Goal: Task Accomplishment & Management: Use online tool/utility

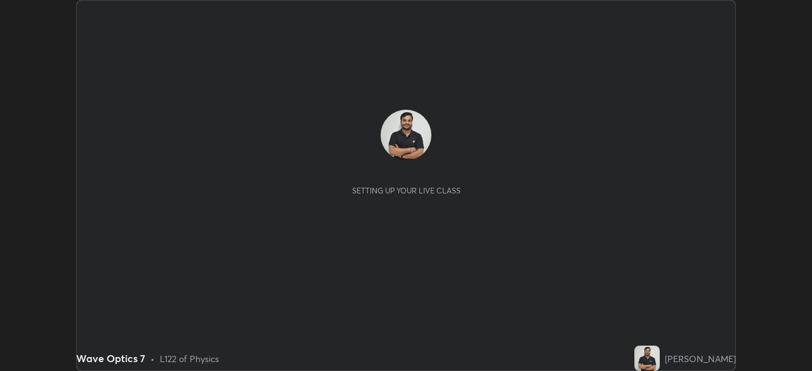
scroll to position [371, 812]
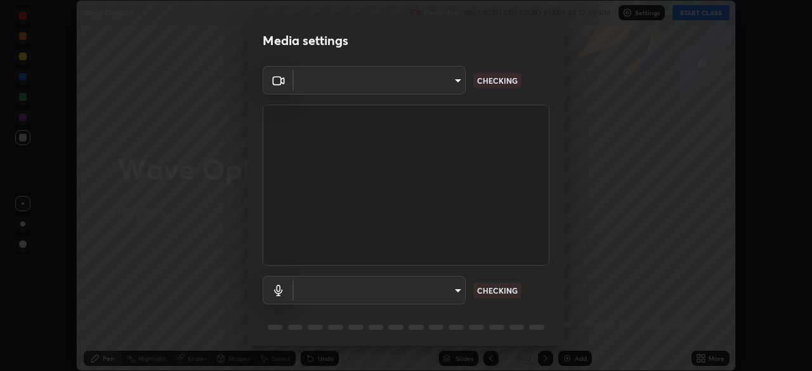
type input "6d46a3bbb121808cbb74c832f71dfccd0f2f4db2e0a8dcefa18edd627fde2ff4"
click at [448, 297] on body "Erase all Wave Optics 7 Recording WAS SCHEDULED TO START AT 12:40 PM Settings S…" at bounding box center [406, 185] width 812 height 371
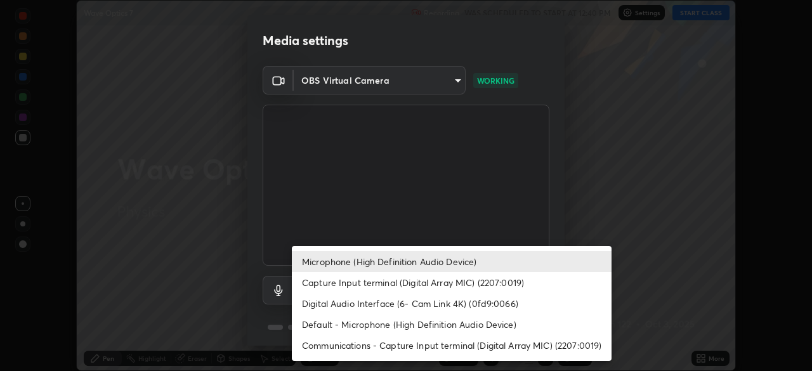
click at [448, 324] on li "Default - Microphone (High Definition Audio Device)" at bounding box center [452, 324] width 320 height 21
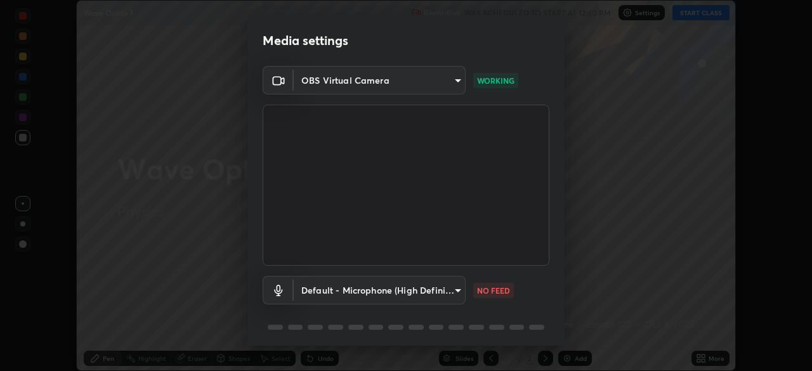
click at [418, 298] on body "Erase all Wave Optics 7 Recording WAS SCHEDULED TO START AT 12:40 PM Settings S…" at bounding box center [406, 185] width 812 height 371
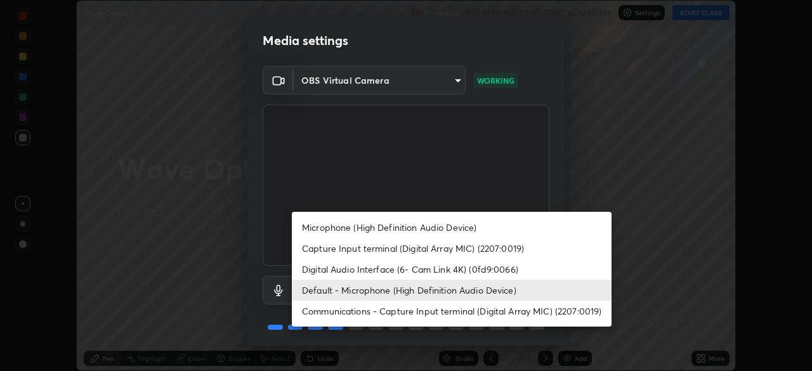
click at [391, 234] on li "Microphone (High Definition Audio Device)" at bounding box center [452, 227] width 320 height 21
type input "542551534069d815422f2d39fde6cbae80a89d9e5025ba2982a8294de1300f8f"
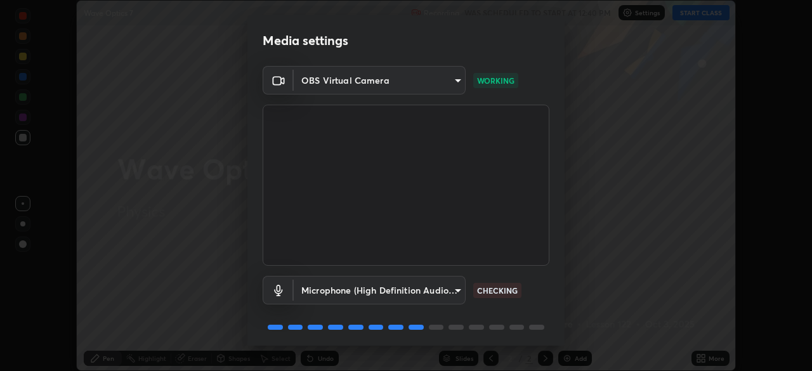
scroll to position [45, 0]
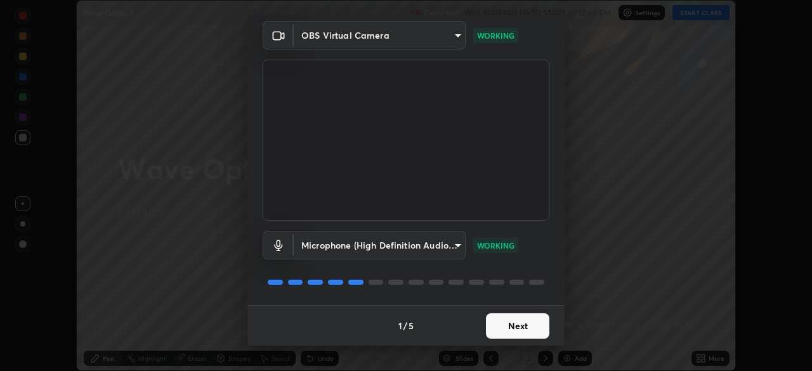
click at [518, 326] on button "Next" at bounding box center [517, 325] width 63 height 25
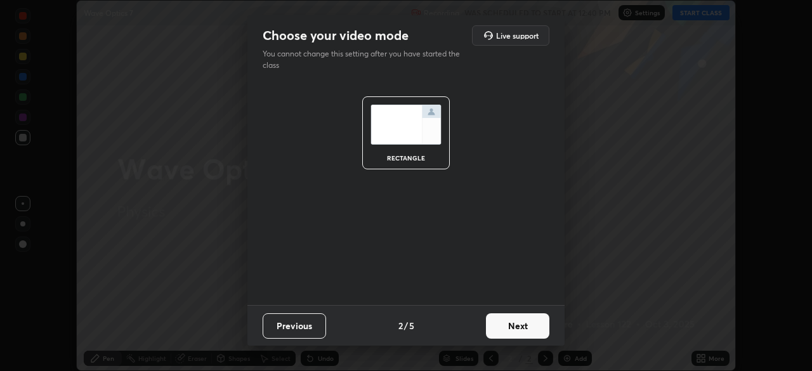
scroll to position [0, 0]
click at [516, 322] on button "Next" at bounding box center [517, 325] width 63 height 25
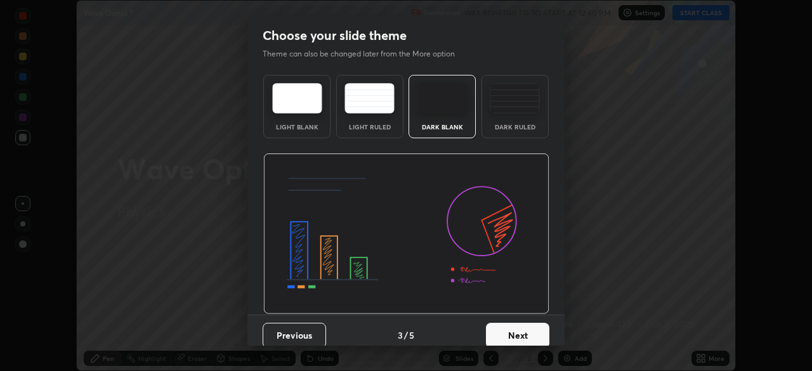
click at [515, 323] on button "Next" at bounding box center [517, 335] width 63 height 25
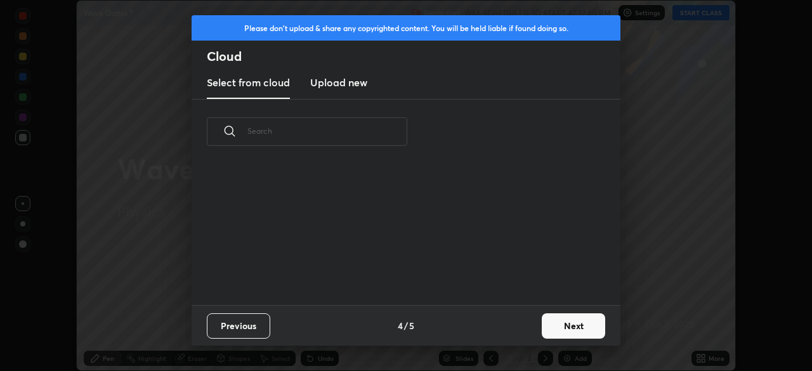
click at [520, 322] on div "Previous 4 / 5 Next" at bounding box center [406, 325] width 429 height 41
click at [525, 320] on div "Previous 4 / 5 Next" at bounding box center [406, 325] width 429 height 41
click at [566, 317] on button "Next" at bounding box center [573, 325] width 63 height 25
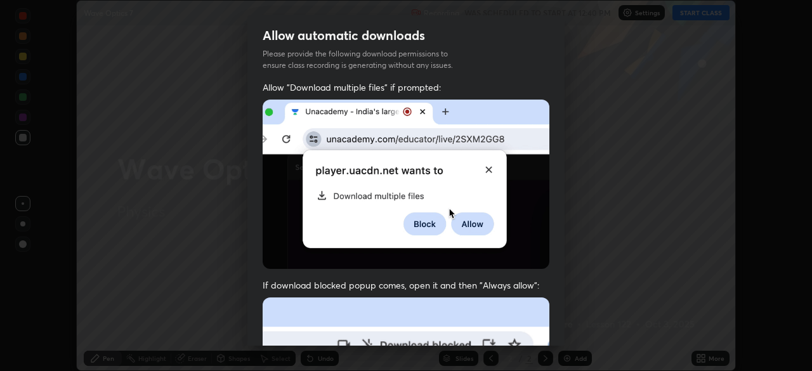
click at [574, 322] on div "Allow automatic downloads Please provide the following download permissions to …" at bounding box center [406, 185] width 812 height 371
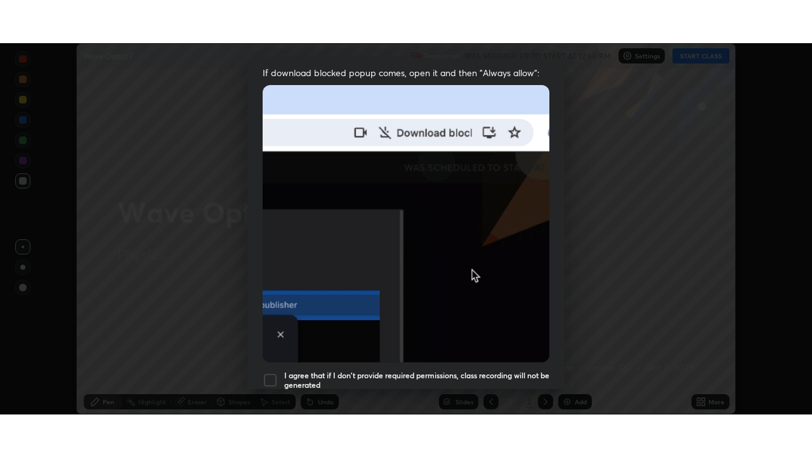
scroll to position [304, 0]
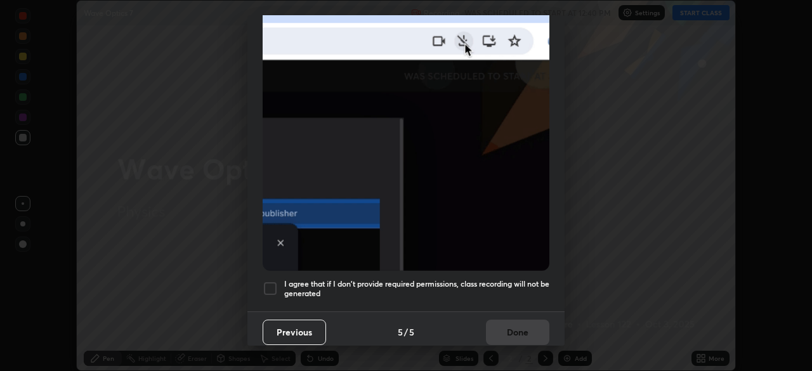
click at [499, 299] on div "Allow "Download multiple files" if prompted: If download blocked popup comes, o…" at bounding box center [405, 44] width 317 height 534
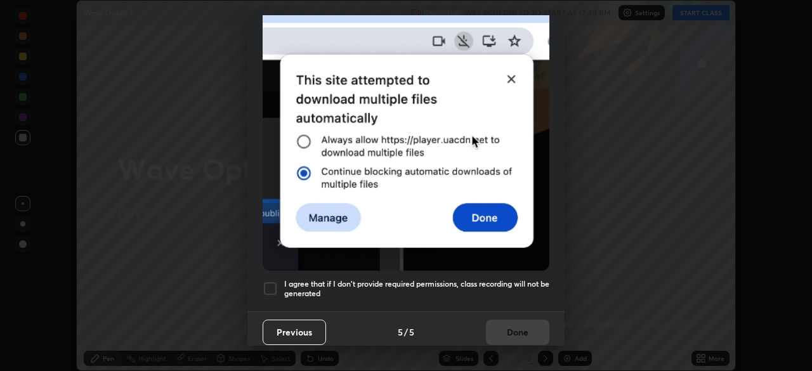
click at [521, 289] on h5 "I agree that if I don't provide required permissions, class recording will not …" at bounding box center [416, 289] width 265 height 20
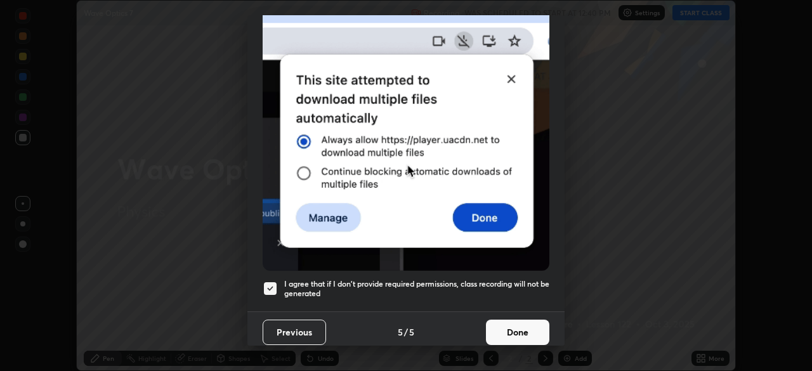
click at [527, 325] on button "Done" at bounding box center [517, 332] width 63 height 25
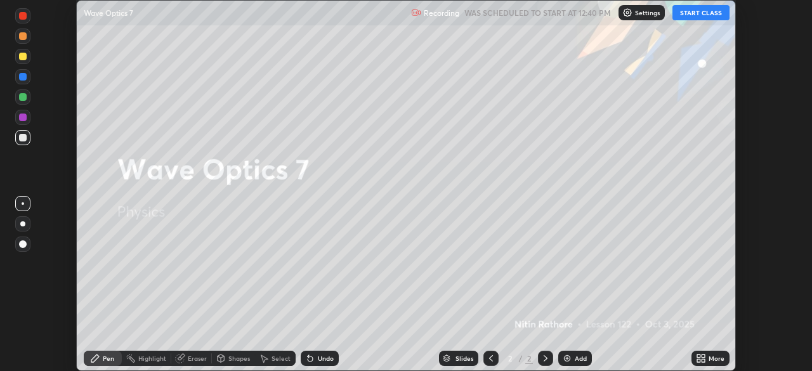
click at [712, 360] on div "More" at bounding box center [717, 358] width 16 height 6
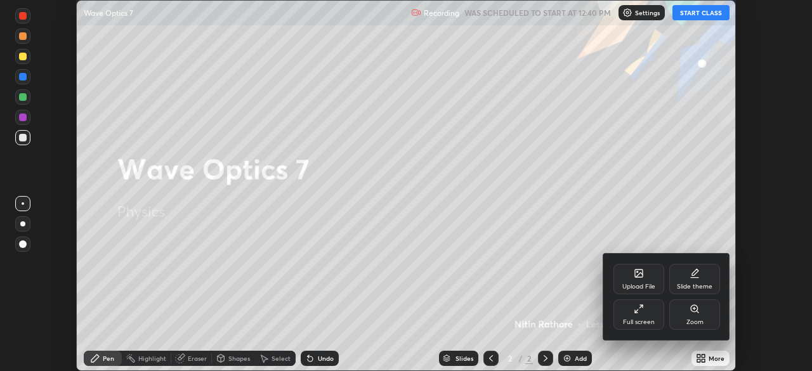
click at [648, 325] on div "Full screen" at bounding box center [639, 322] width 32 height 6
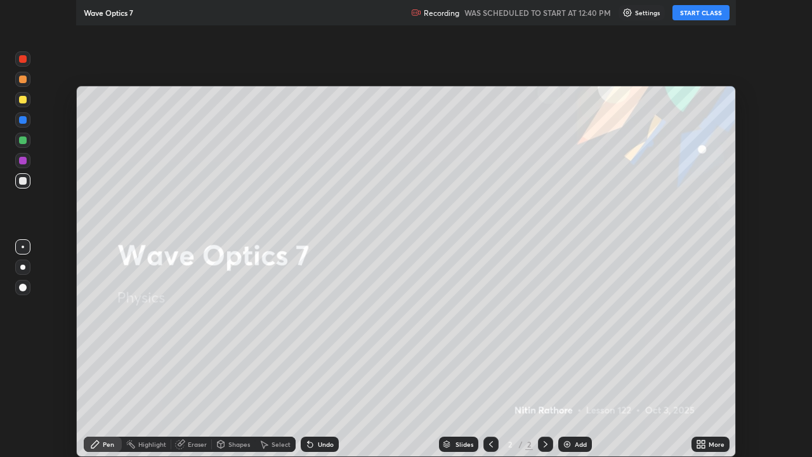
scroll to position [457, 812]
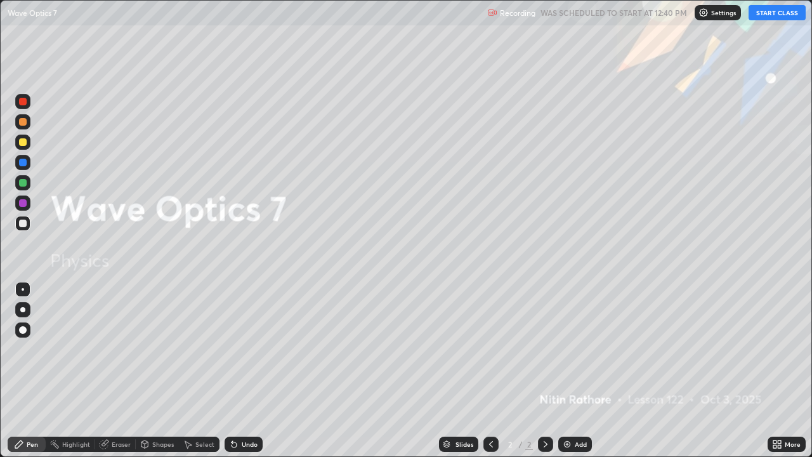
click at [759, 12] on button "START CLASS" at bounding box center [777, 12] width 57 height 15
click at [584, 370] on div "Add" at bounding box center [575, 443] width 34 height 15
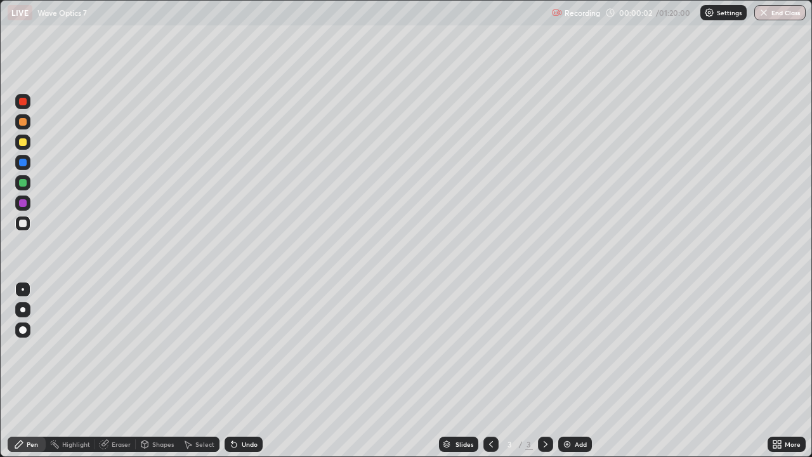
click at [23, 310] on div at bounding box center [22, 309] width 5 height 5
click at [24, 370] on icon at bounding box center [19, 444] width 10 height 10
click at [22, 311] on div at bounding box center [22, 309] width 5 height 5
click at [23, 225] on div at bounding box center [23, 223] width 8 height 8
click at [28, 370] on div "Pen" at bounding box center [32, 444] width 11 height 6
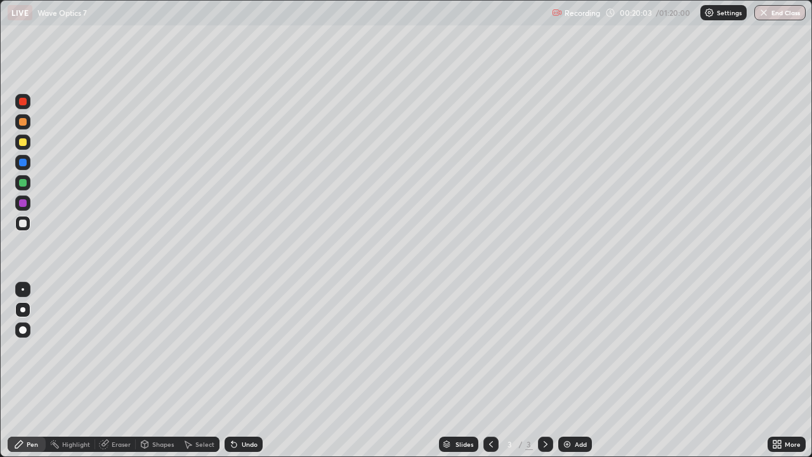
click at [21, 370] on icon at bounding box center [19, 444] width 8 height 8
click at [0, 370] on div "Setting up your live class" at bounding box center [406, 228] width 812 height 457
click at [22, 223] on div at bounding box center [23, 223] width 8 height 8
click at [23, 310] on div at bounding box center [22, 309] width 5 height 5
click at [153, 370] on div "Shapes" at bounding box center [163, 444] width 22 height 6
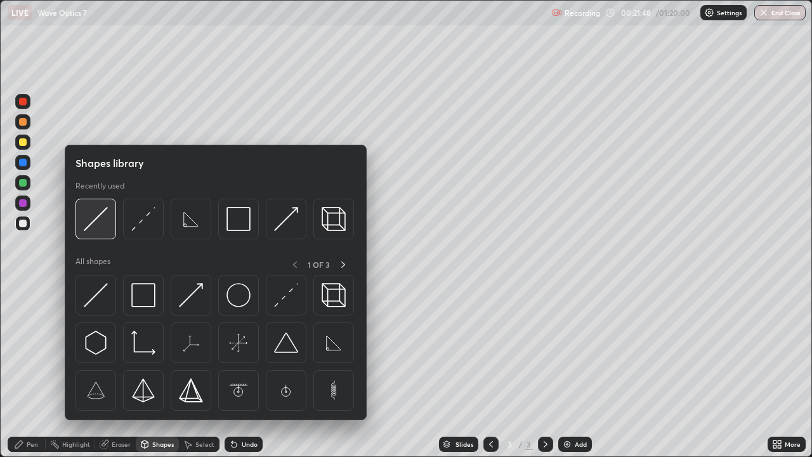
click at [95, 226] on img at bounding box center [96, 219] width 24 height 24
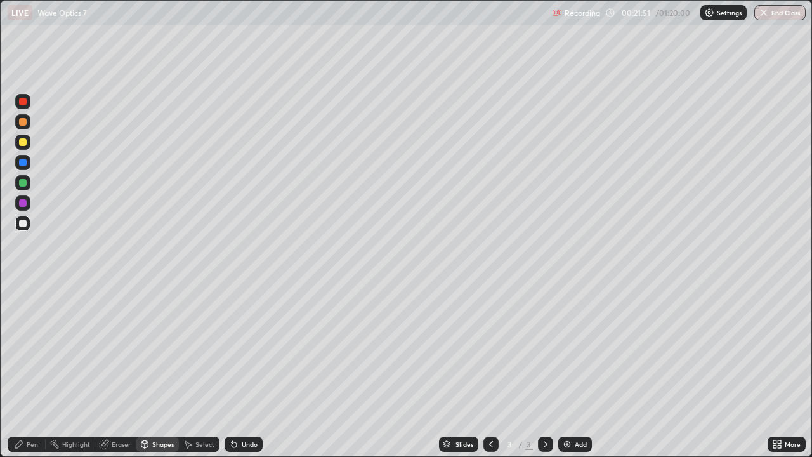
click at [25, 370] on div "Pen" at bounding box center [27, 443] width 38 height 15
click at [155, 370] on div "Shapes" at bounding box center [163, 444] width 22 height 6
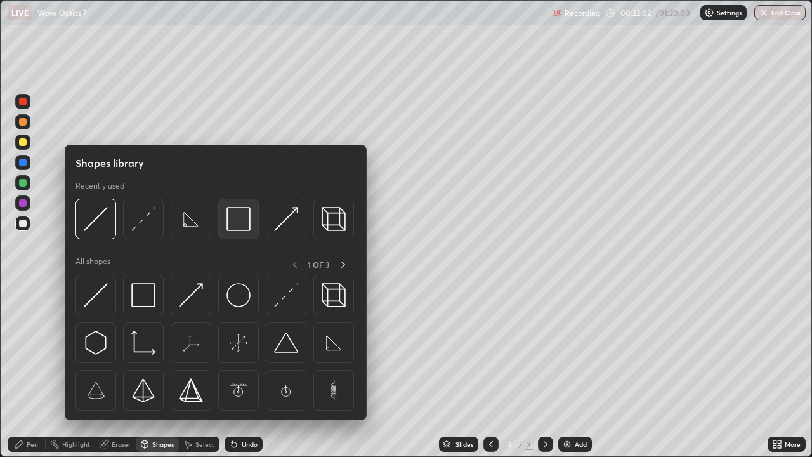
click at [240, 225] on img at bounding box center [238, 219] width 24 height 24
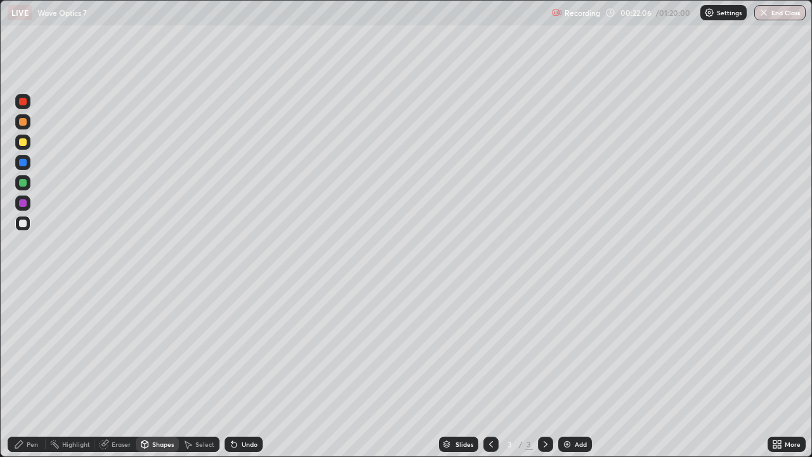
click at [157, 370] on div "Shapes" at bounding box center [157, 443] width 43 height 15
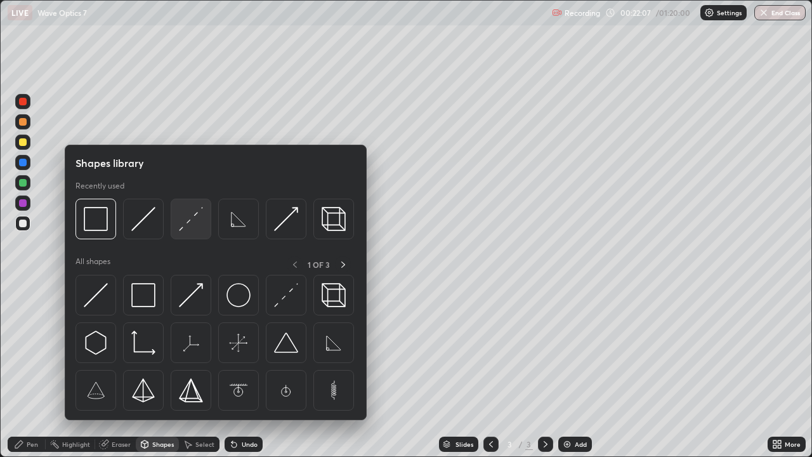
click at [199, 221] on img at bounding box center [191, 219] width 24 height 24
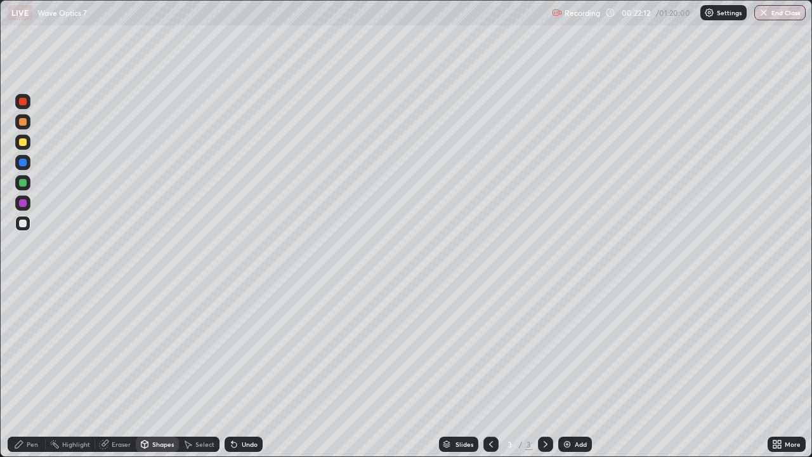
click at [32, 370] on div "Pen" at bounding box center [32, 444] width 11 height 6
click at [22, 143] on div at bounding box center [23, 142] width 8 height 8
click at [154, 370] on div "Shapes" at bounding box center [163, 444] width 22 height 6
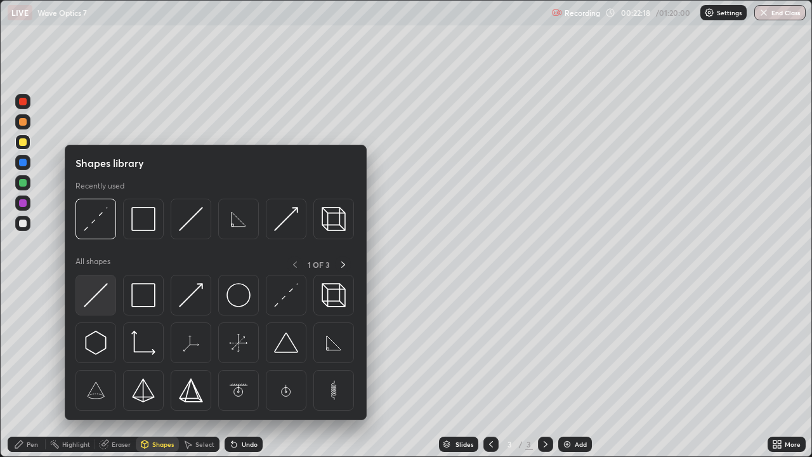
click at [102, 296] on img at bounding box center [96, 295] width 24 height 24
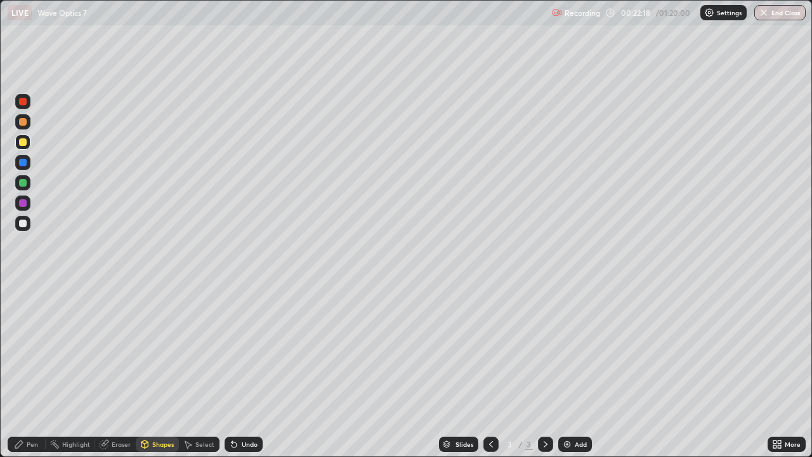
click at [20, 145] on div at bounding box center [22, 141] width 15 height 15
click at [32, 370] on div "Pen" at bounding box center [32, 444] width 11 height 6
click at [22, 225] on div at bounding box center [23, 223] width 8 height 8
click at [155, 370] on div "Shapes" at bounding box center [163, 444] width 22 height 6
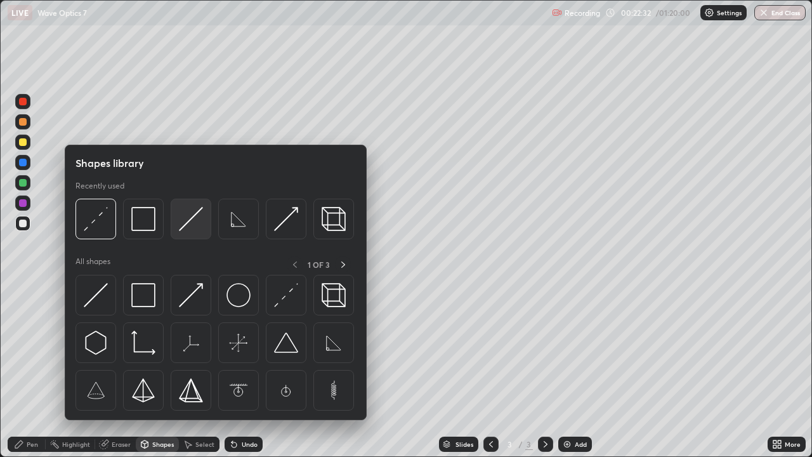
click at [190, 223] on img at bounding box center [191, 219] width 24 height 24
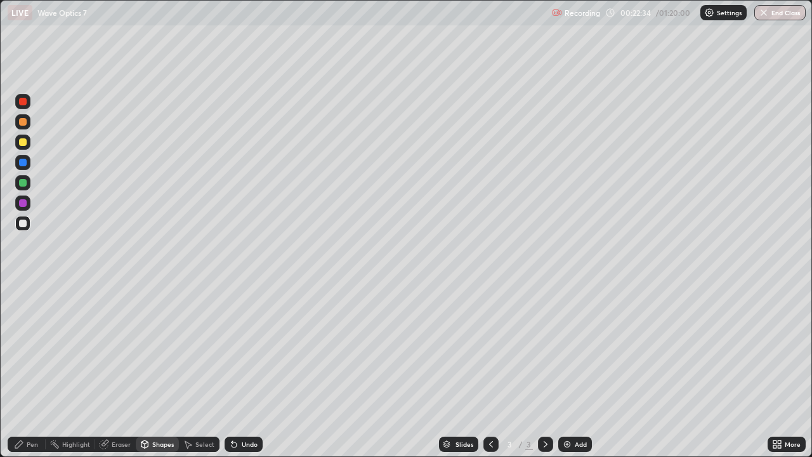
click at [23, 142] on div at bounding box center [23, 142] width 8 height 8
click at [37, 370] on div "Pen" at bounding box center [27, 443] width 38 height 15
click at [164, 370] on div "Shapes" at bounding box center [163, 444] width 22 height 6
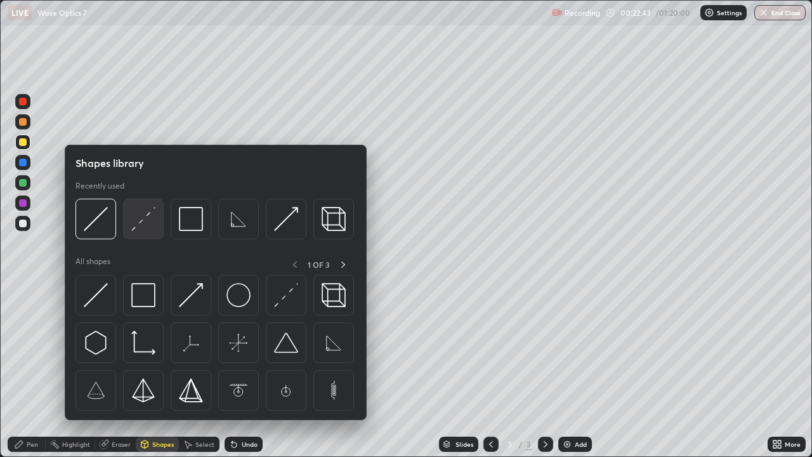
click at [152, 221] on img at bounding box center [143, 219] width 24 height 24
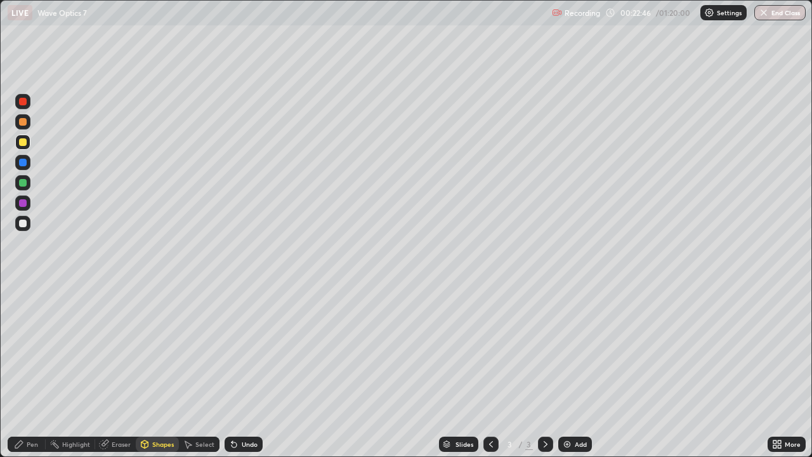
click at [249, 370] on div "Undo" at bounding box center [250, 444] width 16 height 6
click at [22, 180] on div at bounding box center [23, 183] width 8 height 8
click at [148, 370] on div "Shapes" at bounding box center [157, 443] width 43 height 15
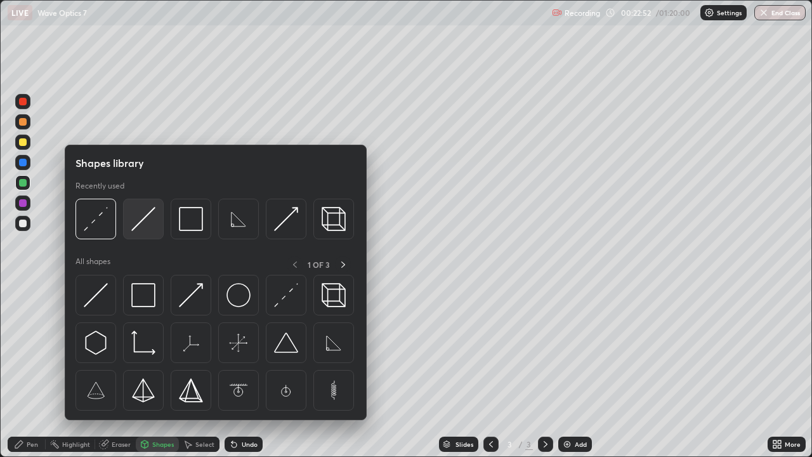
click at [145, 222] on img at bounding box center [143, 219] width 24 height 24
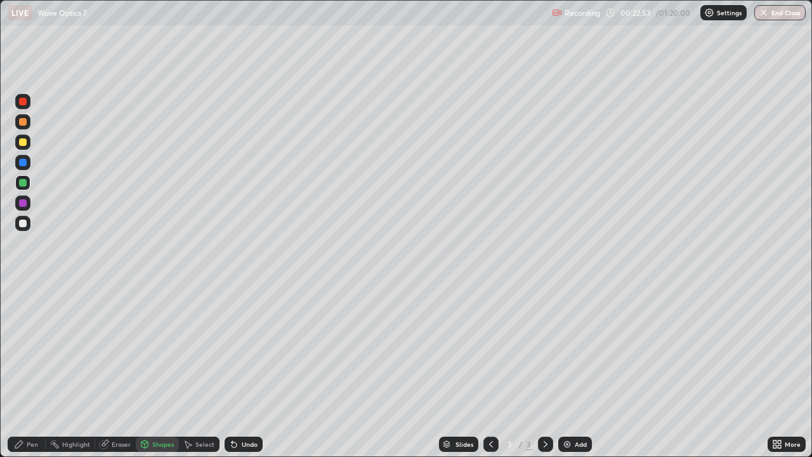
click at [23, 141] on div at bounding box center [23, 142] width 8 height 8
click at [158, 370] on div "Shapes" at bounding box center [157, 443] width 43 height 15
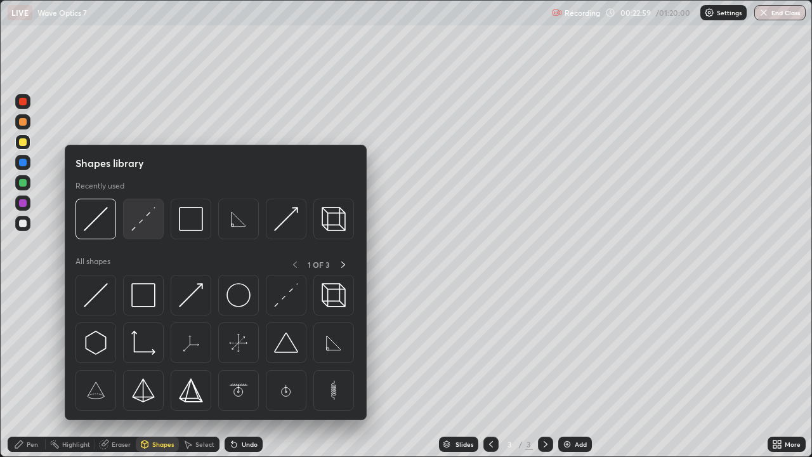
click at [145, 225] on img at bounding box center [143, 219] width 24 height 24
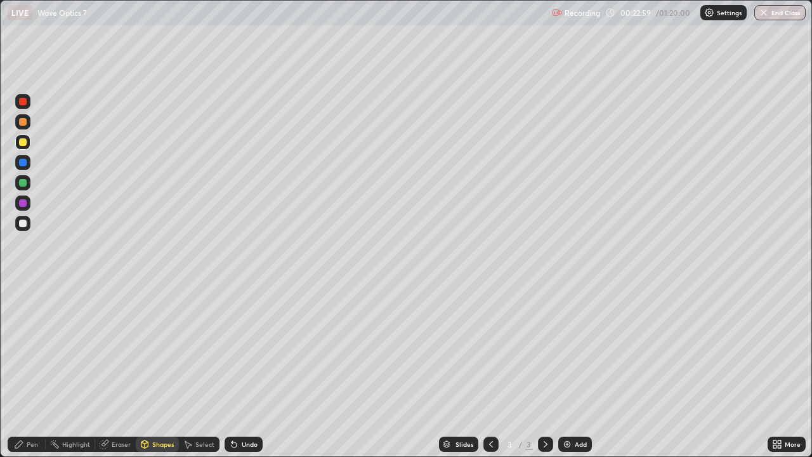
click at [22, 184] on div at bounding box center [23, 183] width 8 height 8
click at [251, 370] on div "Undo" at bounding box center [244, 443] width 38 height 15
click at [156, 370] on div "Shapes" at bounding box center [163, 444] width 22 height 6
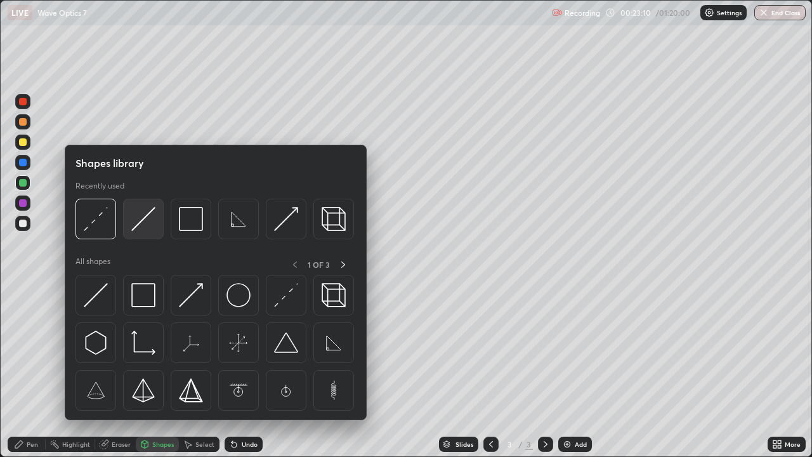
click at [147, 221] on img at bounding box center [143, 219] width 24 height 24
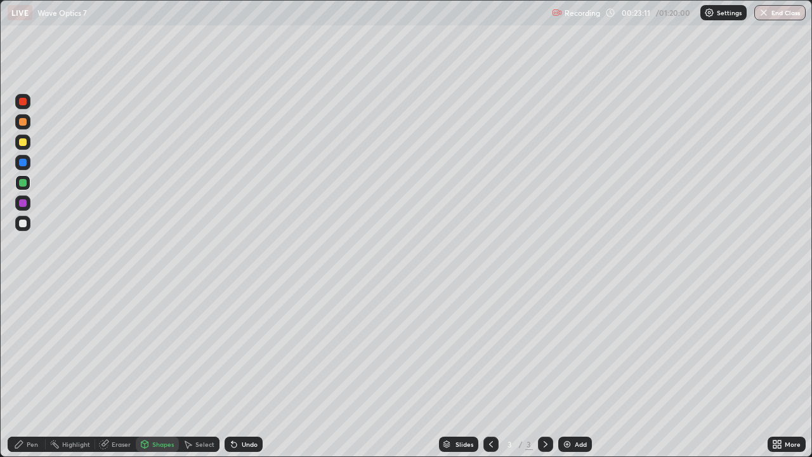
click at [25, 141] on div at bounding box center [23, 142] width 8 height 8
click at [158, 370] on div "Shapes" at bounding box center [163, 444] width 22 height 6
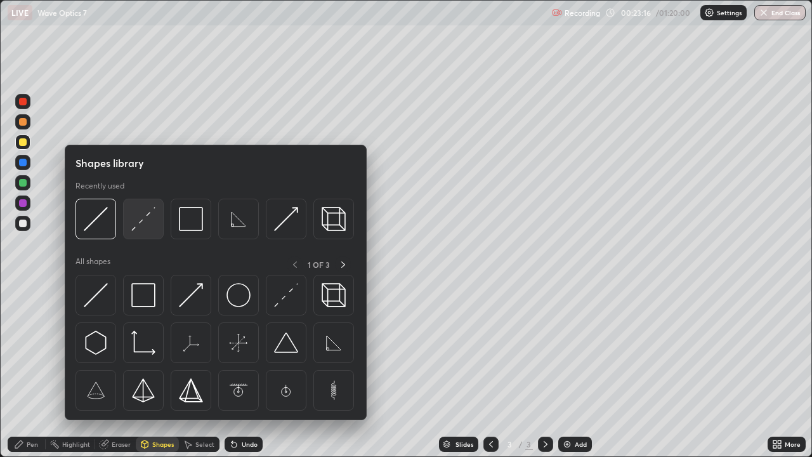
click at [147, 219] on img at bounding box center [143, 219] width 24 height 24
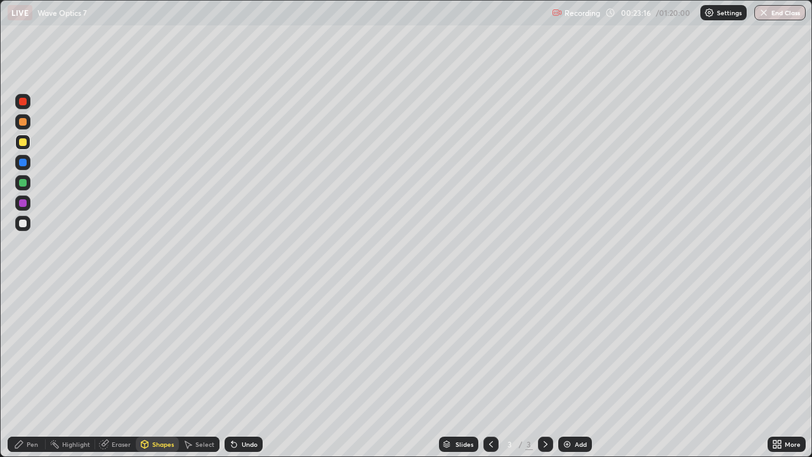
click at [25, 185] on div at bounding box center [23, 183] width 8 height 8
click at [150, 370] on div "Shapes" at bounding box center [157, 443] width 43 height 15
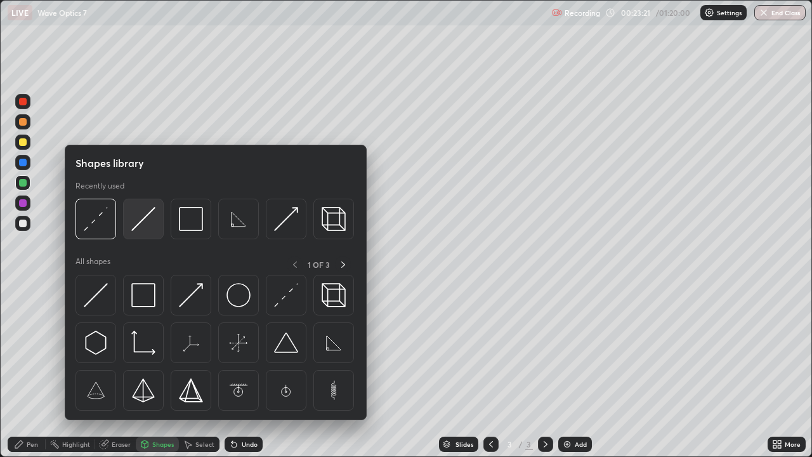
click at [148, 227] on img at bounding box center [143, 219] width 24 height 24
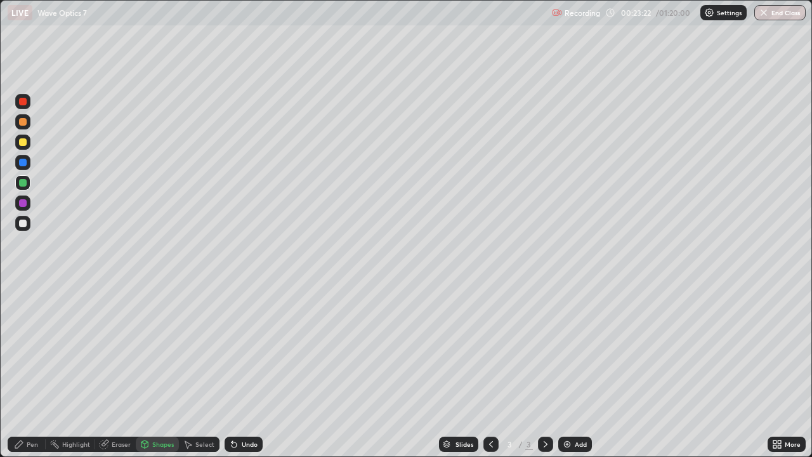
click at [23, 143] on div at bounding box center [23, 142] width 8 height 8
click at [157, 370] on div "Shapes" at bounding box center [163, 444] width 22 height 6
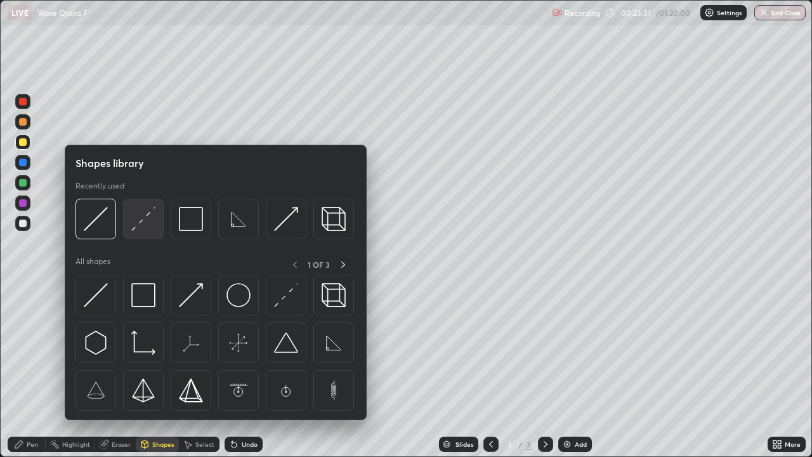
click at [143, 226] on img at bounding box center [143, 219] width 24 height 24
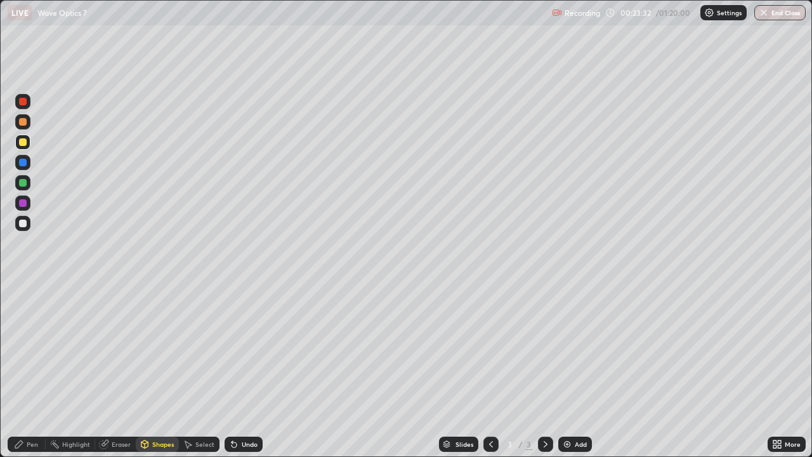
click at [23, 183] on div at bounding box center [23, 183] width 8 height 8
click at [166, 370] on div "Shapes" at bounding box center [157, 443] width 43 height 15
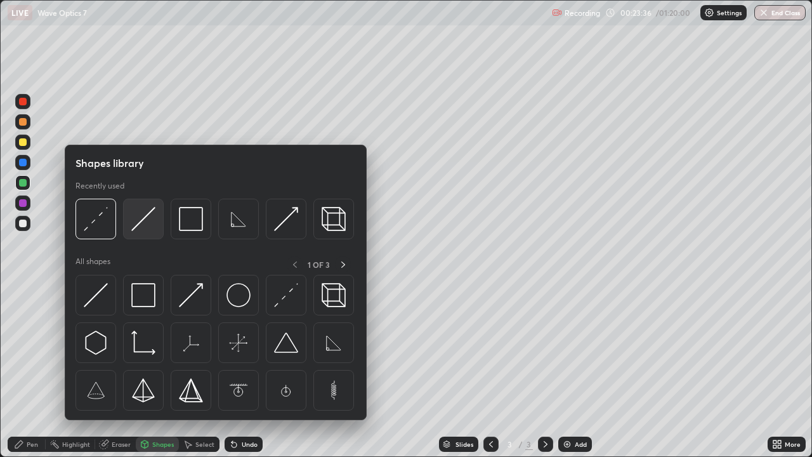
click at [148, 223] on img at bounding box center [143, 219] width 24 height 24
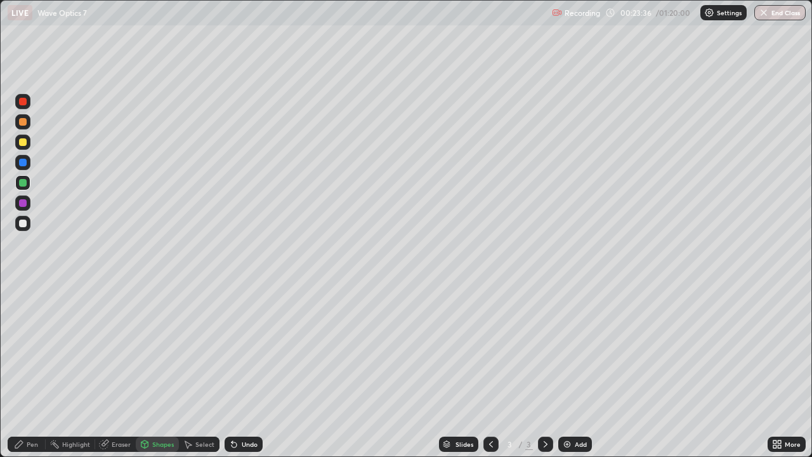
click at [23, 145] on div at bounding box center [23, 142] width 8 height 8
click at [148, 370] on icon at bounding box center [145, 444] width 10 height 10
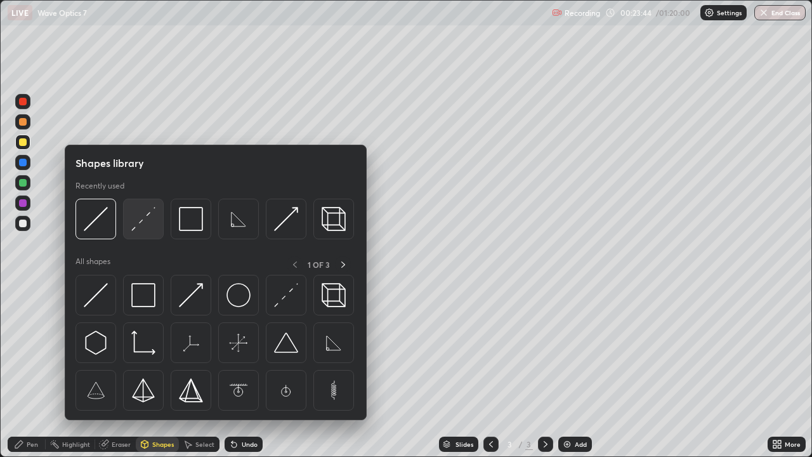
click at [147, 218] on img at bounding box center [143, 219] width 24 height 24
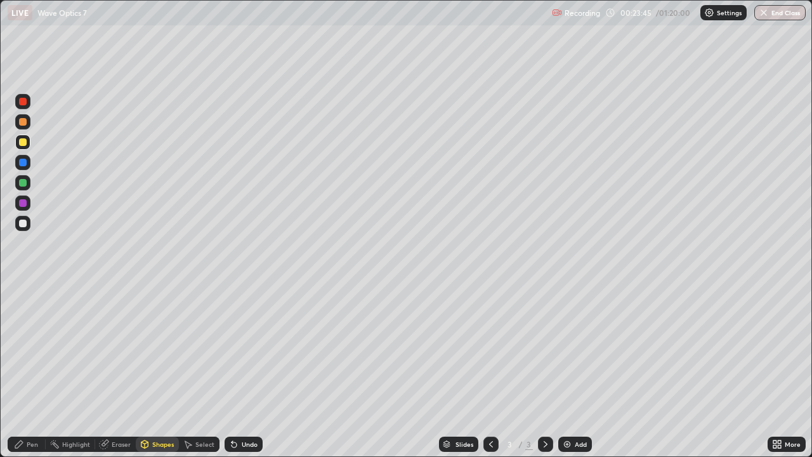
click at [26, 183] on div at bounding box center [23, 183] width 8 height 8
click at [250, 370] on div "Undo" at bounding box center [250, 444] width 16 height 6
click at [159, 370] on div "Shapes" at bounding box center [163, 444] width 22 height 6
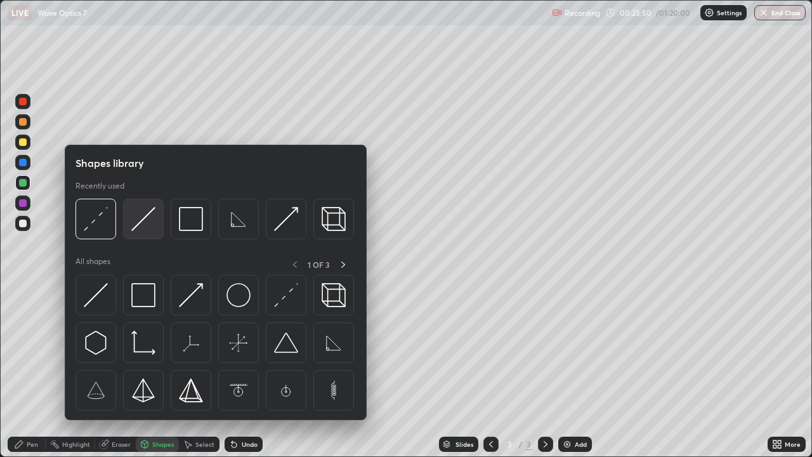
click at [144, 217] on img at bounding box center [143, 219] width 24 height 24
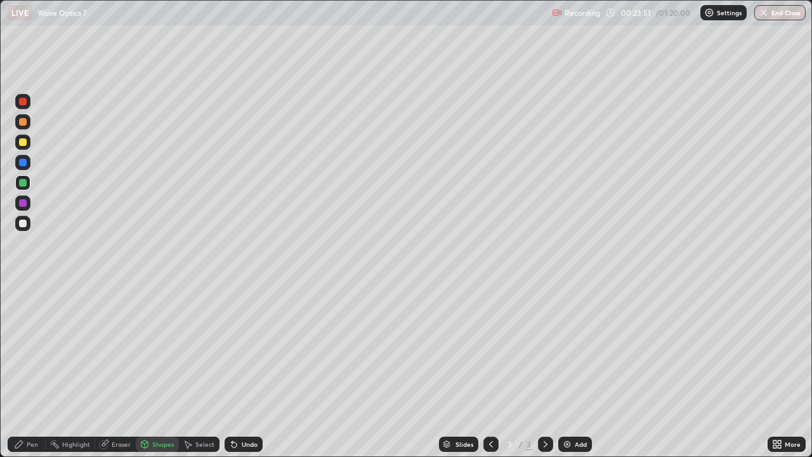
click at [22, 147] on div at bounding box center [22, 141] width 15 height 15
click at [22, 370] on icon at bounding box center [19, 444] width 8 height 8
click at [22, 162] on div at bounding box center [23, 163] width 8 height 8
click at [20, 122] on div at bounding box center [23, 122] width 8 height 8
click at [23, 225] on div at bounding box center [23, 223] width 8 height 8
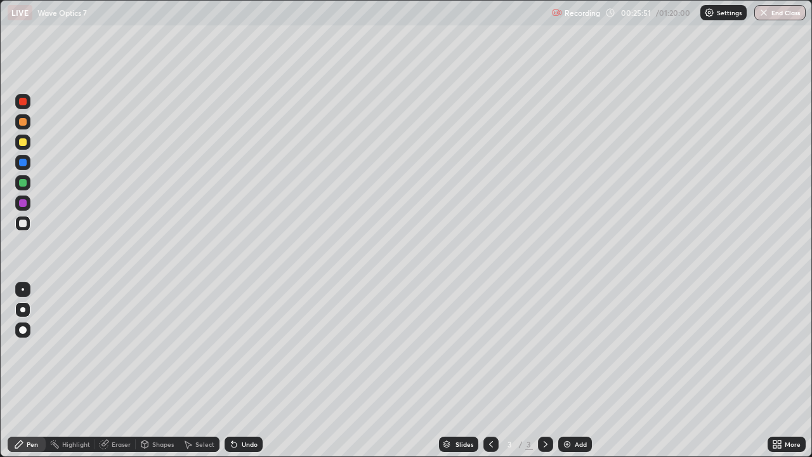
click at [145, 370] on icon at bounding box center [145, 445] width 0 height 4
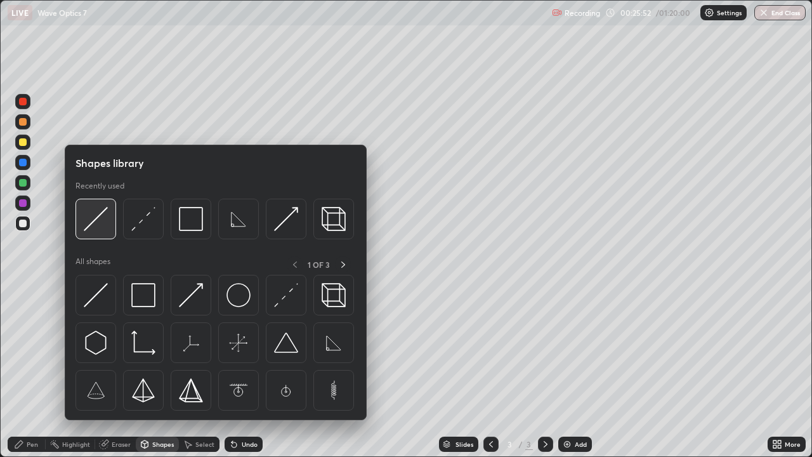
click at [99, 222] on img at bounding box center [96, 219] width 24 height 24
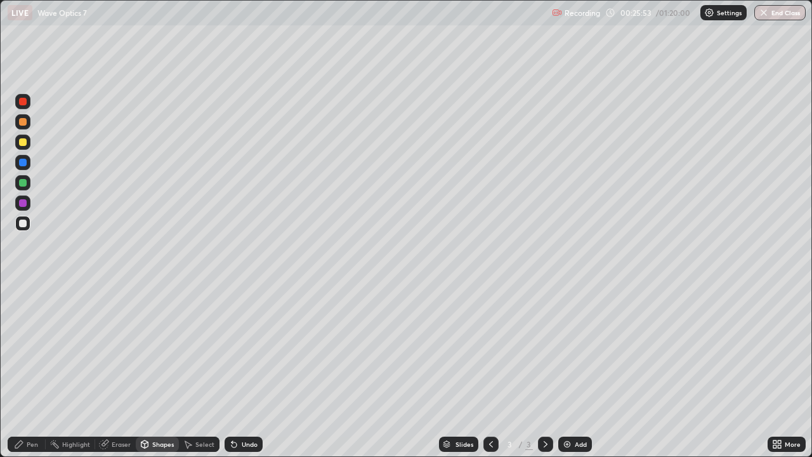
click at [17, 121] on div at bounding box center [22, 121] width 15 height 15
click at [23, 224] on div at bounding box center [23, 223] width 8 height 8
click at [249, 370] on div "Undo" at bounding box center [250, 444] width 16 height 6
click at [41, 370] on div "Pen" at bounding box center [27, 443] width 38 height 15
click at [245, 370] on div "Undo" at bounding box center [250, 444] width 16 height 6
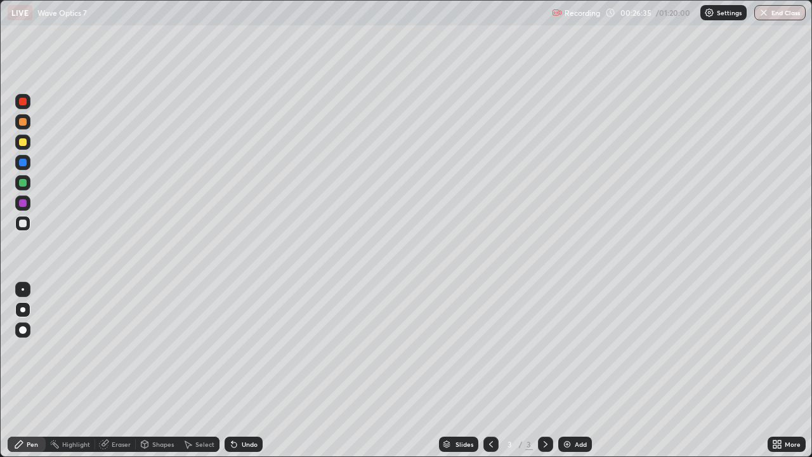
click at [251, 370] on div "Undo" at bounding box center [250, 444] width 16 height 6
click at [244, 370] on div "Undo" at bounding box center [250, 444] width 16 height 6
click at [245, 370] on div "Undo" at bounding box center [250, 444] width 16 height 6
click at [251, 370] on div "Undo" at bounding box center [250, 444] width 16 height 6
click at [245, 370] on div "Undo" at bounding box center [244, 443] width 38 height 15
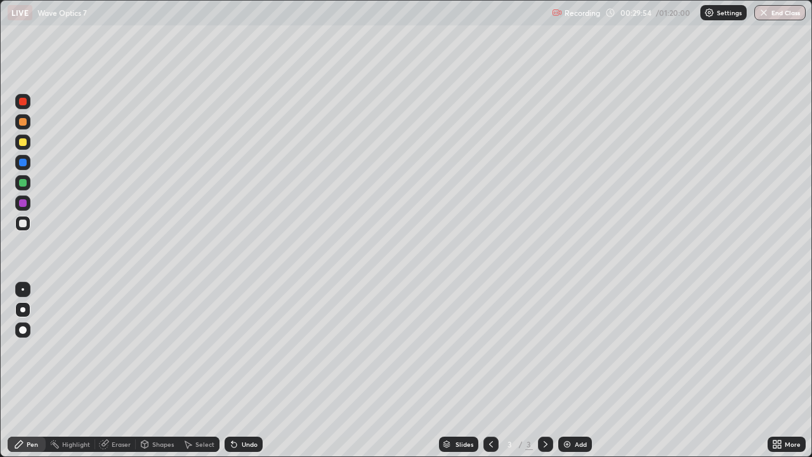
click at [572, 370] on div "Add" at bounding box center [575, 443] width 34 height 15
click at [155, 370] on div "Shapes" at bounding box center [157, 443] width 43 height 15
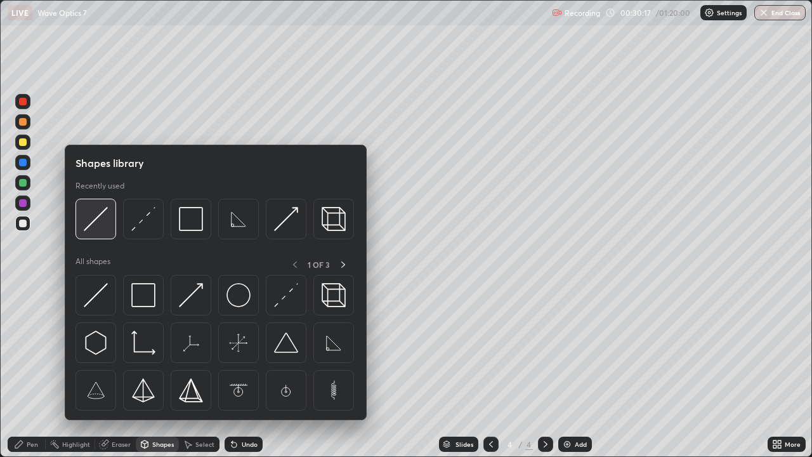
click at [98, 226] on img at bounding box center [96, 219] width 24 height 24
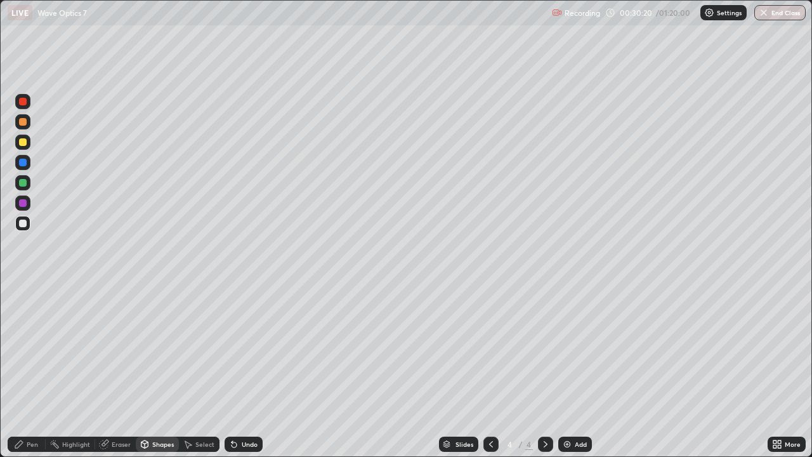
click at [29, 370] on div "Pen" at bounding box center [32, 444] width 11 height 6
click at [152, 370] on div "Shapes" at bounding box center [163, 444] width 22 height 6
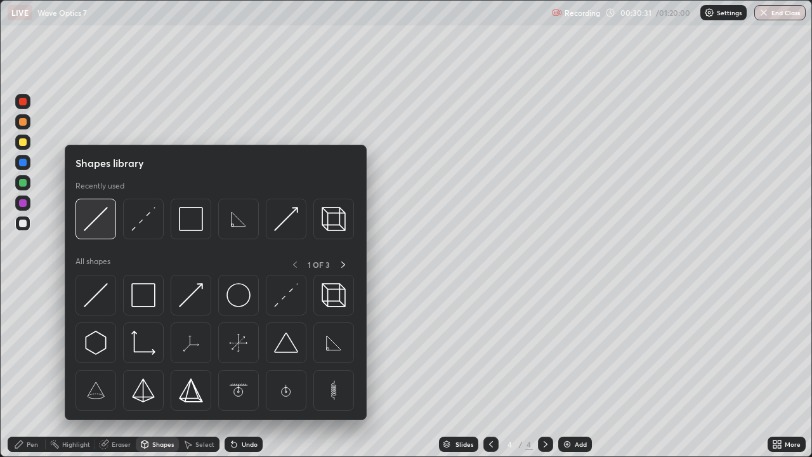
click at [100, 224] on img at bounding box center [96, 219] width 24 height 24
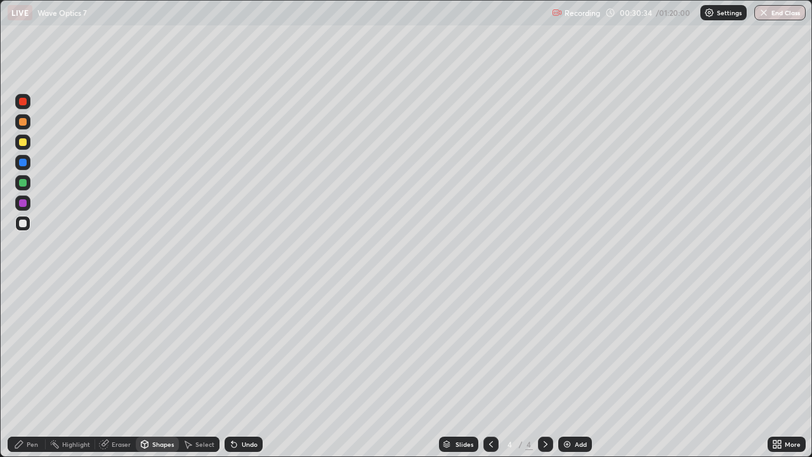
click at [488, 370] on icon at bounding box center [491, 444] width 10 height 10
click at [544, 370] on icon at bounding box center [545, 444] width 10 height 10
click at [243, 370] on div "Undo" at bounding box center [250, 444] width 16 height 6
click at [17, 370] on icon at bounding box center [19, 444] width 10 height 10
click at [484, 370] on div at bounding box center [490, 443] width 15 height 15
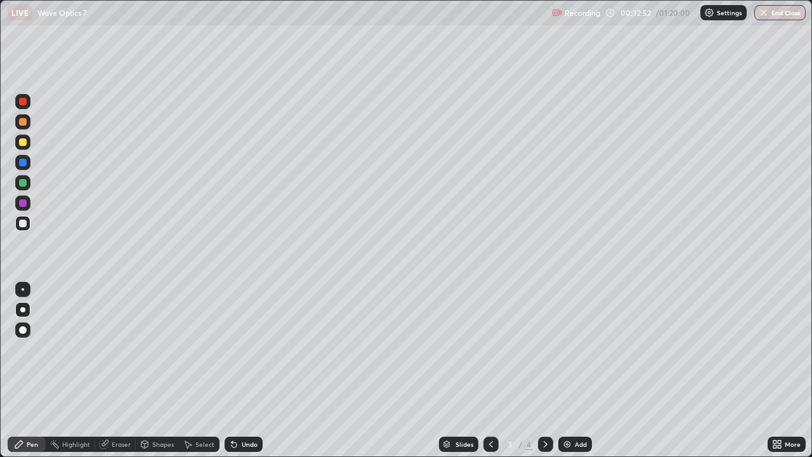
click at [544, 370] on icon at bounding box center [546, 444] width 4 height 6
click at [160, 370] on div "Shapes" at bounding box center [163, 444] width 22 height 6
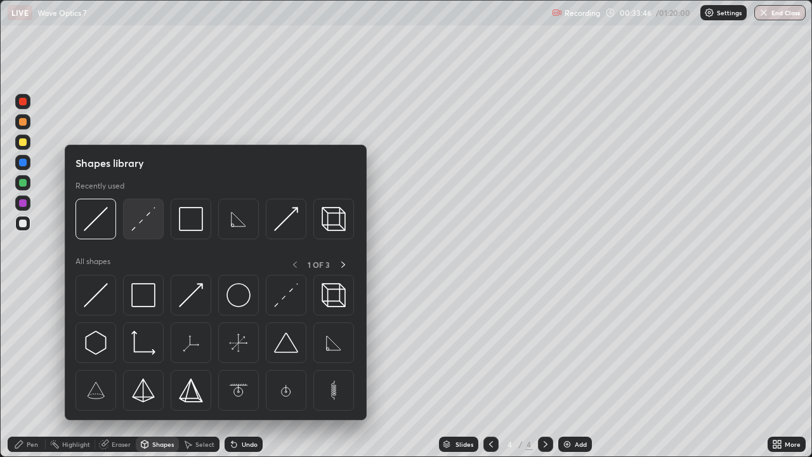
click at [147, 218] on img at bounding box center [143, 219] width 24 height 24
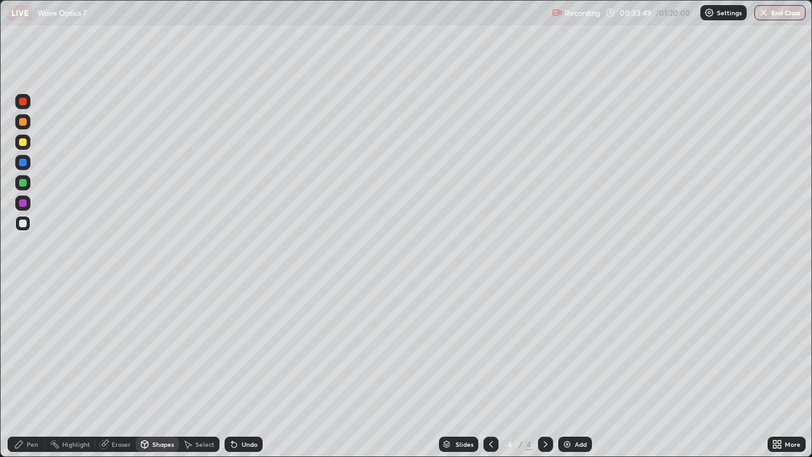
click at [24, 370] on div "Pen" at bounding box center [27, 443] width 38 height 15
click at [169, 370] on div "Shapes" at bounding box center [163, 444] width 22 height 6
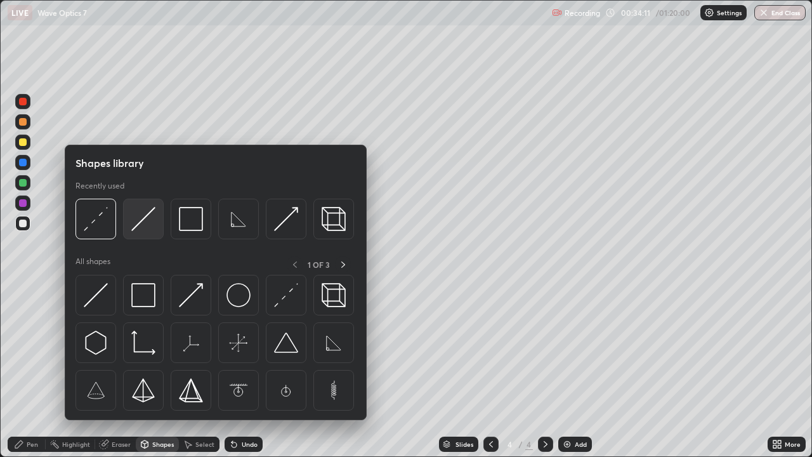
click at [145, 223] on img at bounding box center [143, 219] width 24 height 24
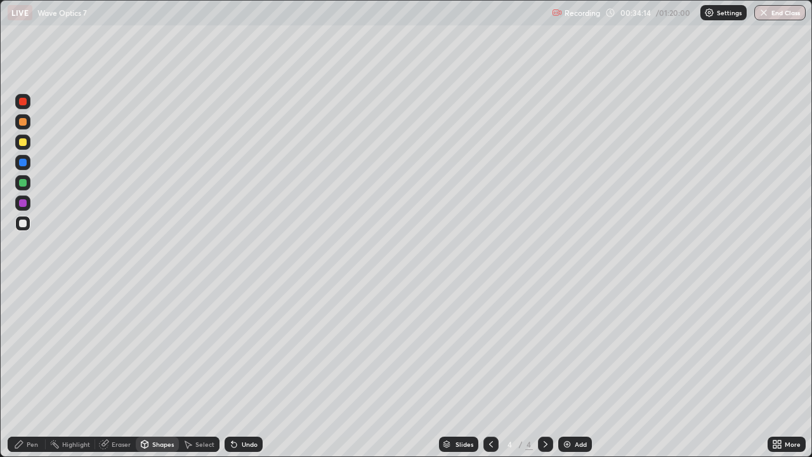
click at [41, 370] on div "Pen" at bounding box center [27, 443] width 38 height 15
click at [487, 370] on icon at bounding box center [491, 444] width 10 height 10
click at [542, 370] on icon at bounding box center [545, 444] width 10 height 10
click at [489, 370] on icon at bounding box center [491, 444] width 10 height 10
click at [547, 370] on div at bounding box center [545, 443] width 15 height 25
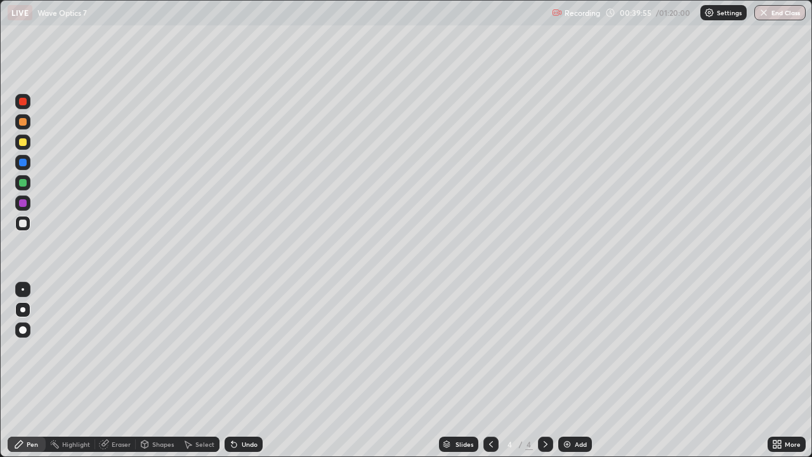
click at [546, 370] on icon at bounding box center [545, 444] width 10 height 10
click at [495, 370] on div at bounding box center [490, 443] width 15 height 15
click at [546, 370] on icon at bounding box center [545, 444] width 10 height 10
click at [490, 370] on icon at bounding box center [491, 444] width 10 height 10
click at [544, 370] on icon at bounding box center [545, 444] width 10 height 10
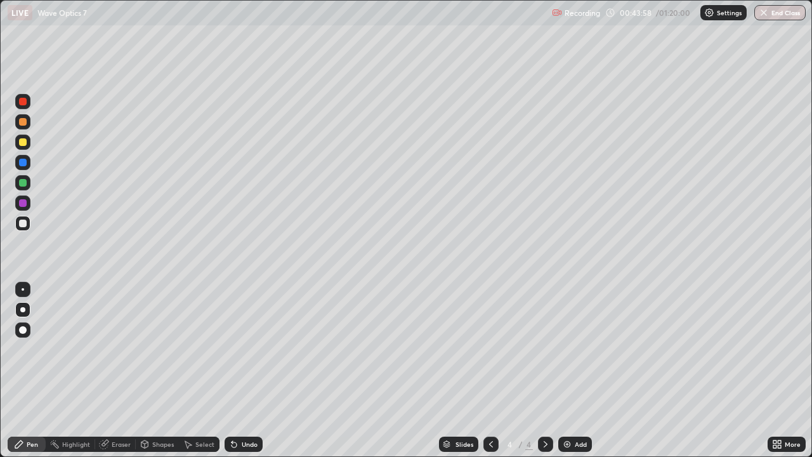
click at [576, 370] on div "Add" at bounding box center [581, 444] width 12 height 6
click at [157, 370] on div "Shapes" at bounding box center [163, 444] width 22 height 6
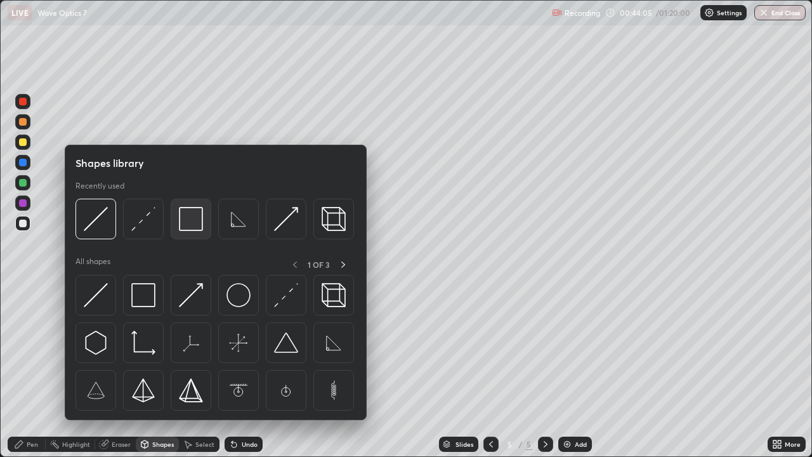
click at [186, 223] on img at bounding box center [191, 219] width 24 height 24
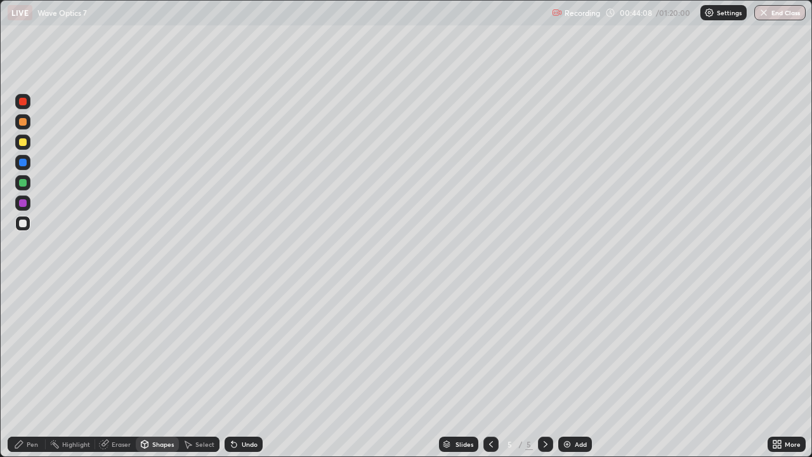
click at [158, 370] on div "Shapes" at bounding box center [163, 444] width 22 height 6
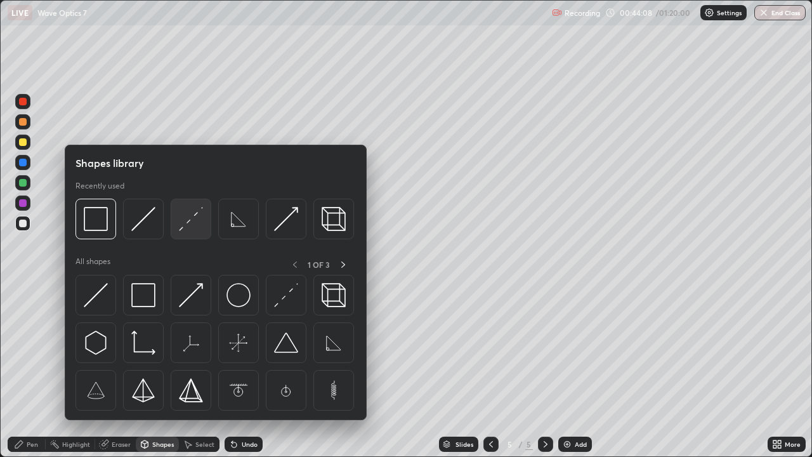
click at [192, 228] on img at bounding box center [191, 219] width 24 height 24
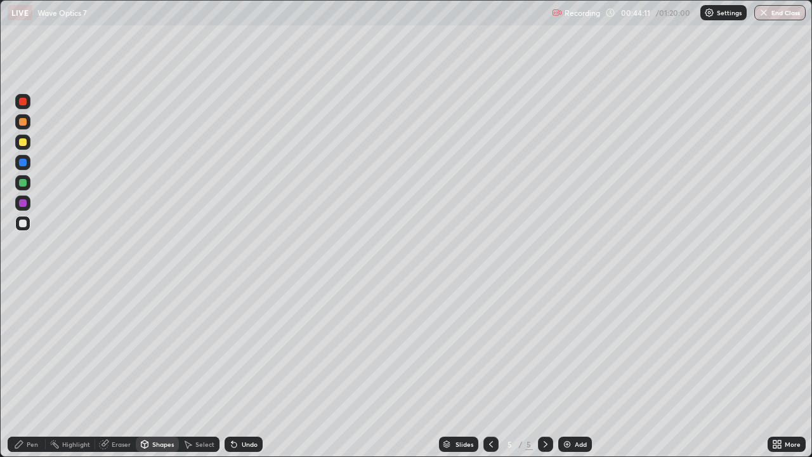
click at [162, 370] on div "Shapes" at bounding box center [163, 444] width 22 height 6
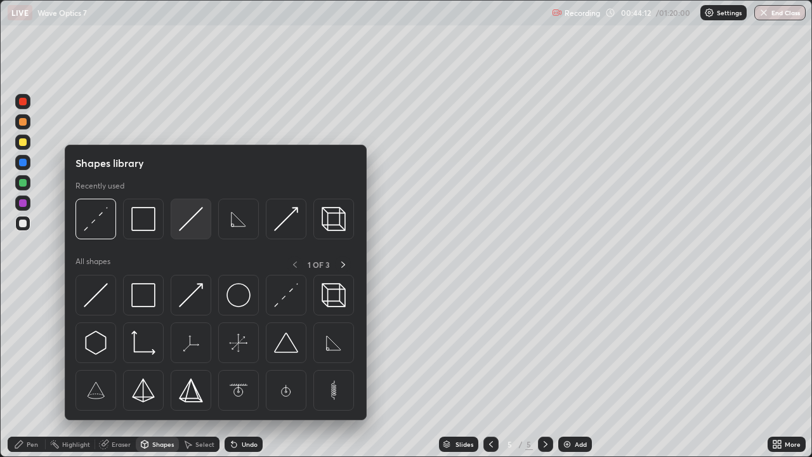
click at [188, 214] on img at bounding box center [191, 219] width 24 height 24
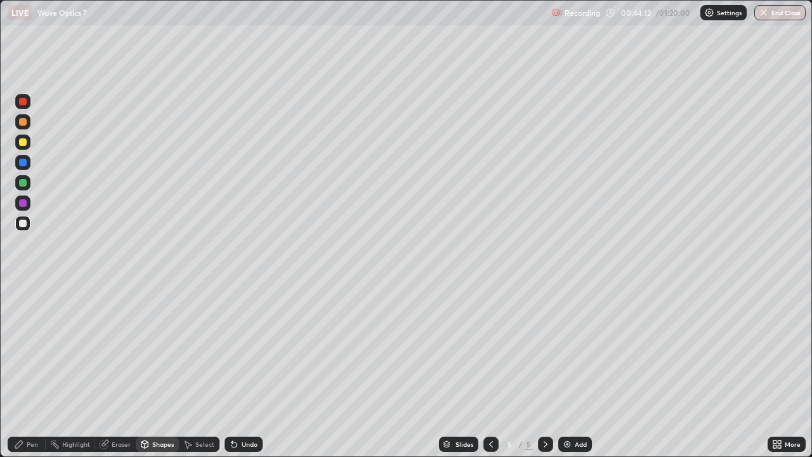
click at [23, 145] on div at bounding box center [23, 142] width 8 height 8
click at [242, 370] on div "Undo" at bounding box center [250, 444] width 16 height 6
click at [24, 225] on div at bounding box center [23, 223] width 8 height 8
click at [30, 370] on div "Pen" at bounding box center [27, 443] width 38 height 15
click at [154, 370] on div "Shapes" at bounding box center [163, 444] width 22 height 6
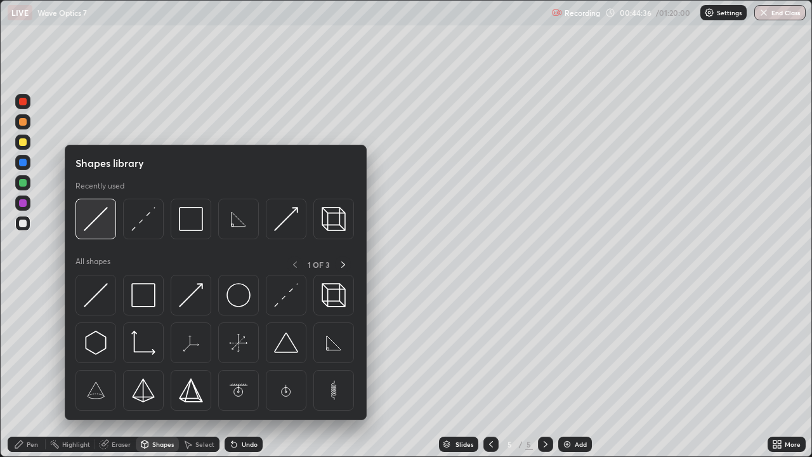
click at [105, 220] on img at bounding box center [96, 219] width 24 height 24
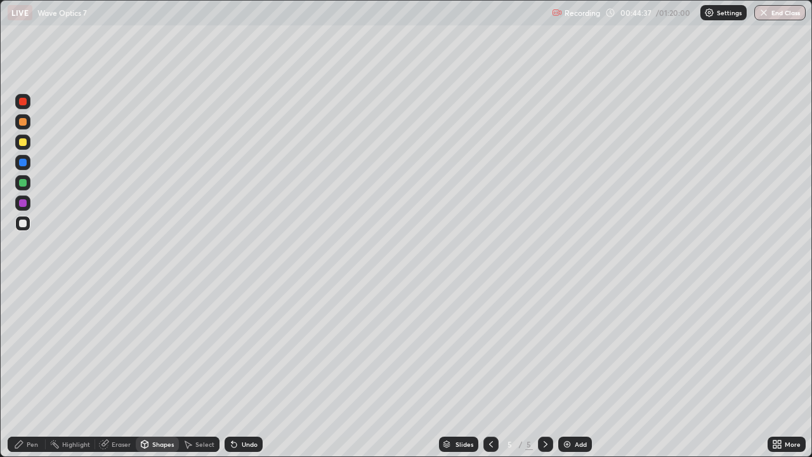
click at [25, 142] on div at bounding box center [23, 142] width 8 height 8
click at [166, 370] on div "Shapes" at bounding box center [163, 444] width 22 height 6
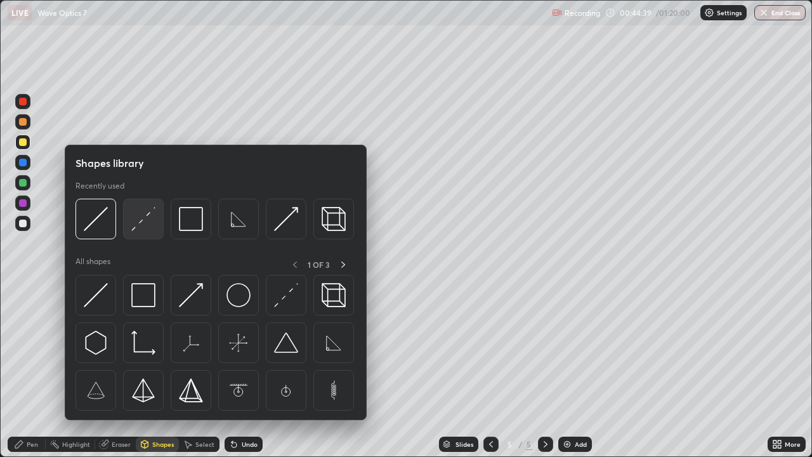
click at [154, 224] on img at bounding box center [143, 219] width 24 height 24
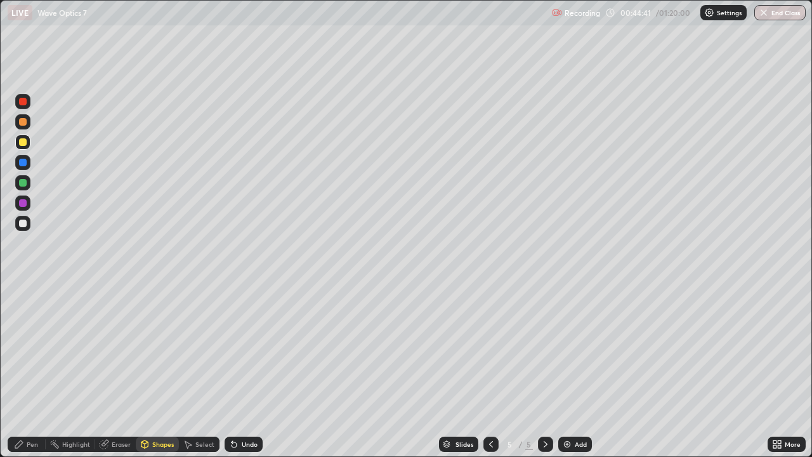
click at [141, 370] on icon at bounding box center [144, 444] width 7 height 8
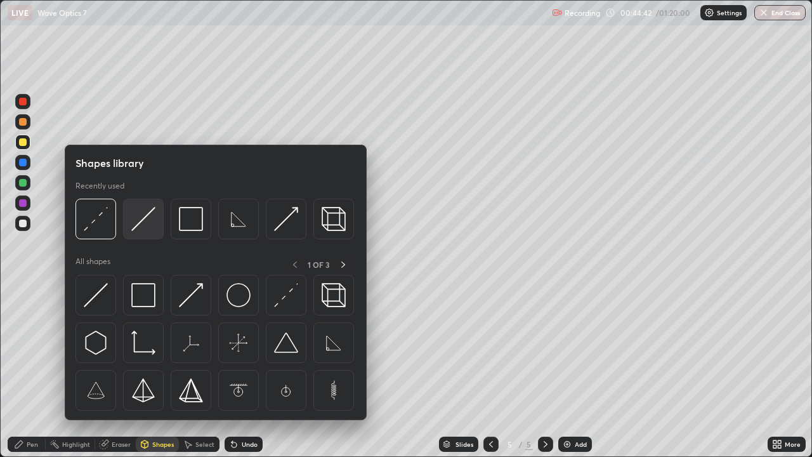
click at [141, 219] on img at bounding box center [143, 219] width 24 height 24
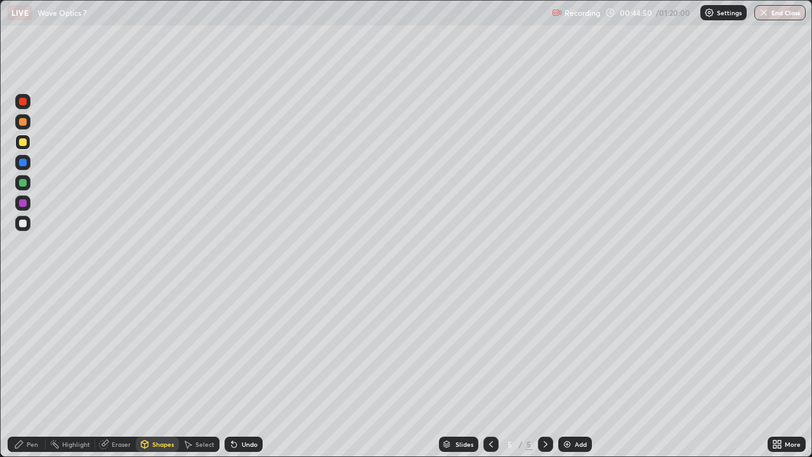
click at [159, 370] on div "Shapes" at bounding box center [163, 444] width 22 height 6
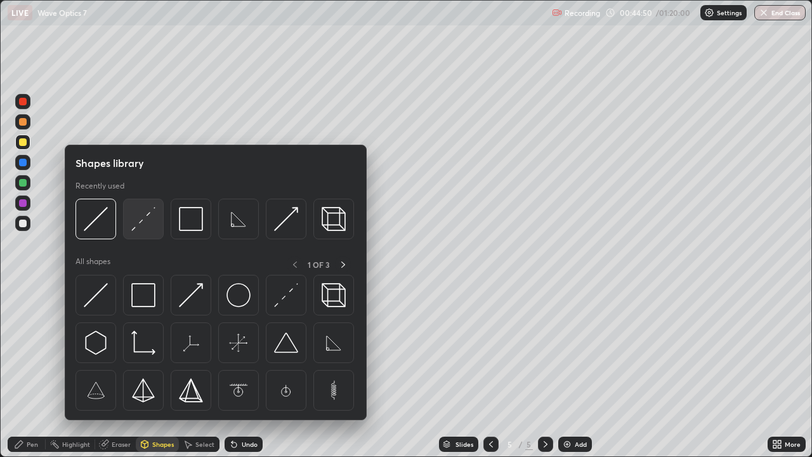
click at [147, 225] on img at bounding box center [143, 219] width 24 height 24
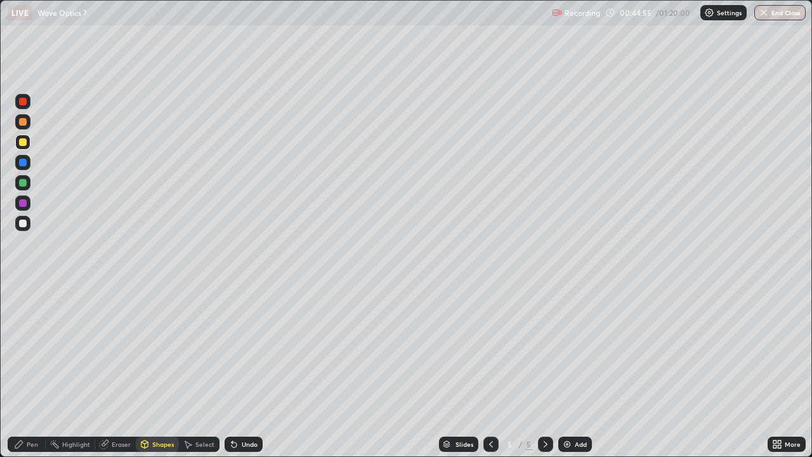
click at [20, 370] on icon at bounding box center [19, 444] width 8 height 8
click at [160, 370] on div "Shapes" at bounding box center [163, 444] width 22 height 6
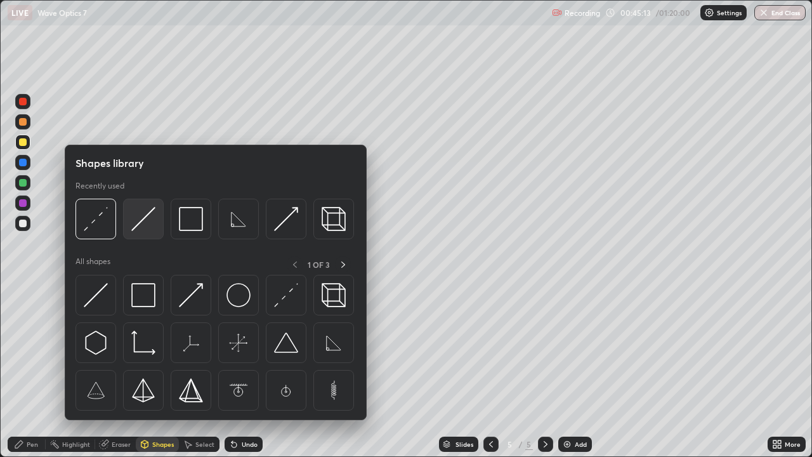
click at [148, 218] on img at bounding box center [143, 219] width 24 height 24
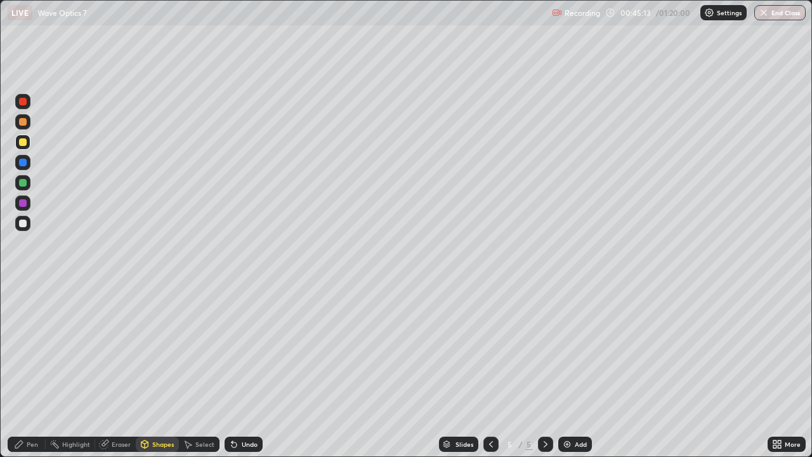
click at [22, 184] on div at bounding box center [23, 183] width 8 height 8
click at [255, 370] on div "Undo" at bounding box center [250, 444] width 16 height 6
click at [30, 370] on div "Pen" at bounding box center [27, 443] width 38 height 15
click at [22, 225] on div at bounding box center [23, 223] width 8 height 8
click at [21, 183] on div at bounding box center [23, 183] width 8 height 8
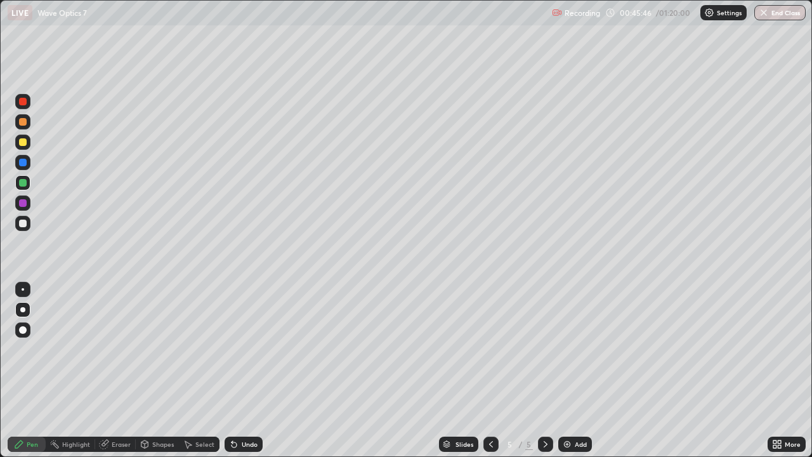
click at [124, 370] on div "Eraser" at bounding box center [121, 444] width 19 height 6
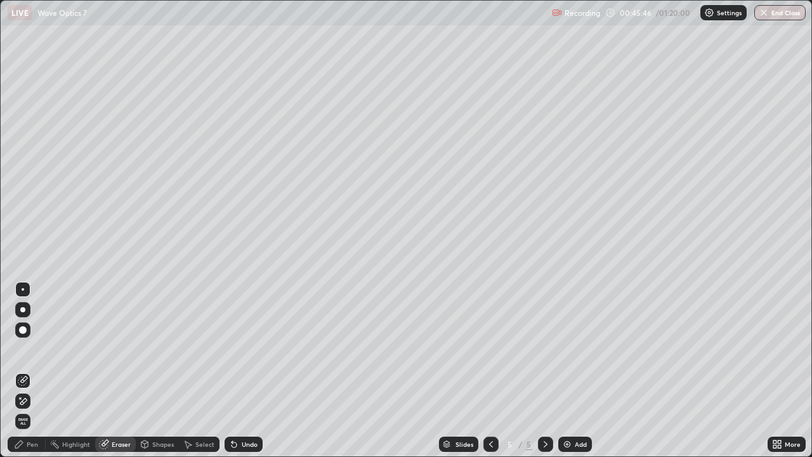
click at [148, 370] on icon at bounding box center [145, 444] width 10 height 10
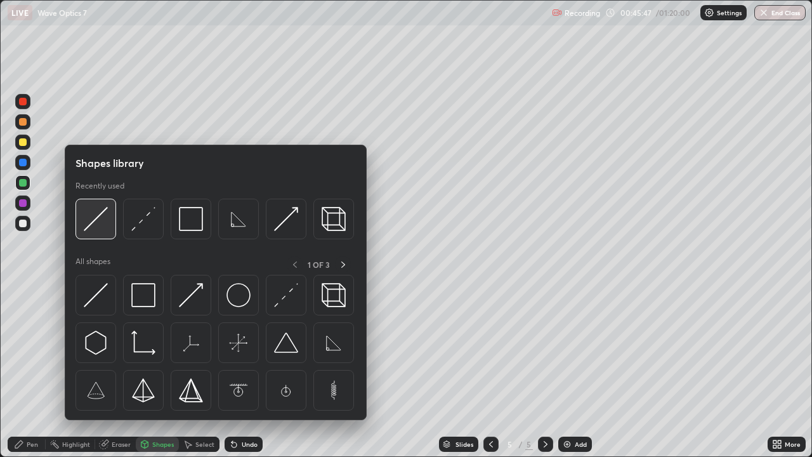
click at [96, 223] on img at bounding box center [96, 219] width 24 height 24
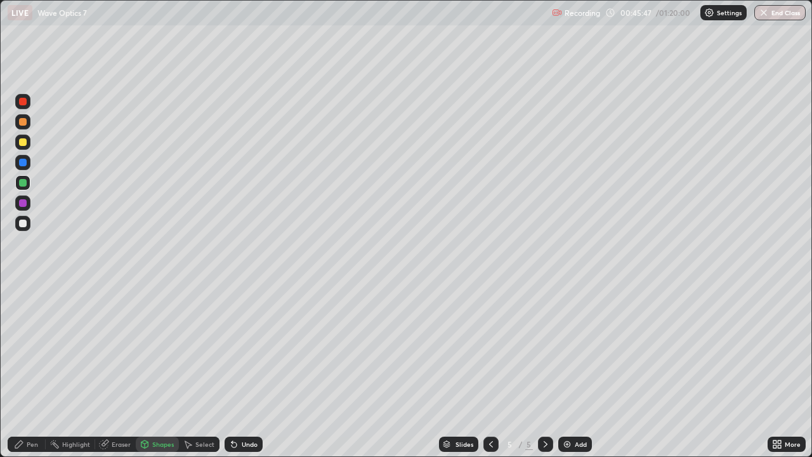
click at [25, 202] on div at bounding box center [23, 203] width 8 height 8
click at [25, 226] on div at bounding box center [23, 223] width 8 height 8
click at [170, 370] on div "Shapes" at bounding box center [163, 444] width 22 height 6
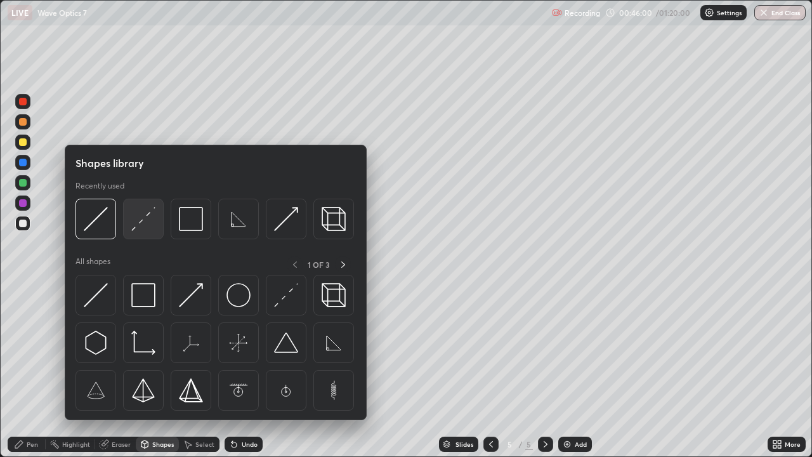
click at [150, 226] on img at bounding box center [143, 219] width 24 height 24
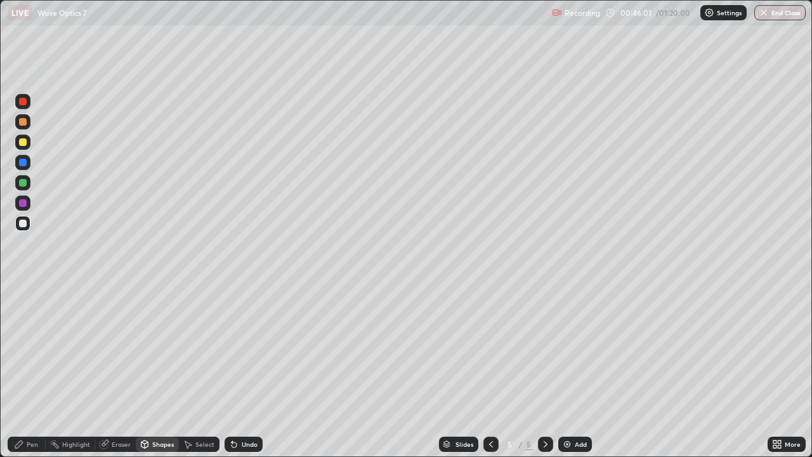
click at [25, 185] on div at bounding box center [23, 183] width 8 height 8
click at [32, 370] on div "Pen" at bounding box center [27, 443] width 38 height 15
click at [23, 162] on div at bounding box center [23, 163] width 8 height 8
click at [157, 370] on div "Shapes" at bounding box center [163, 444] width 22 height 6
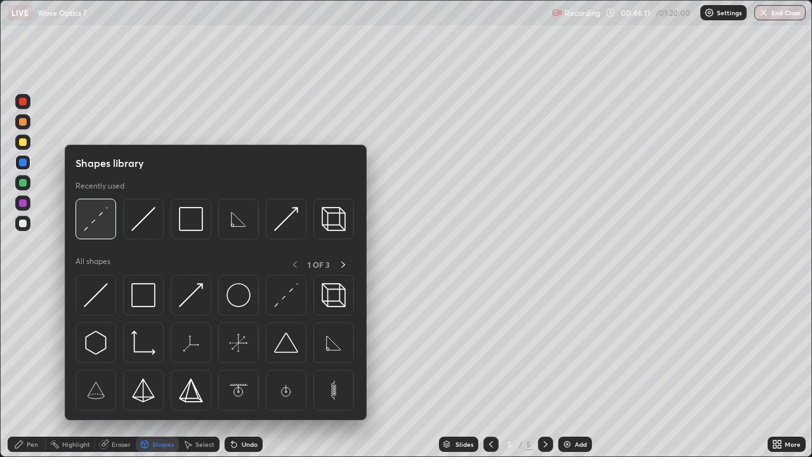
click at [103, 225] on img at bounding box center [96, 219] width 24 height 24
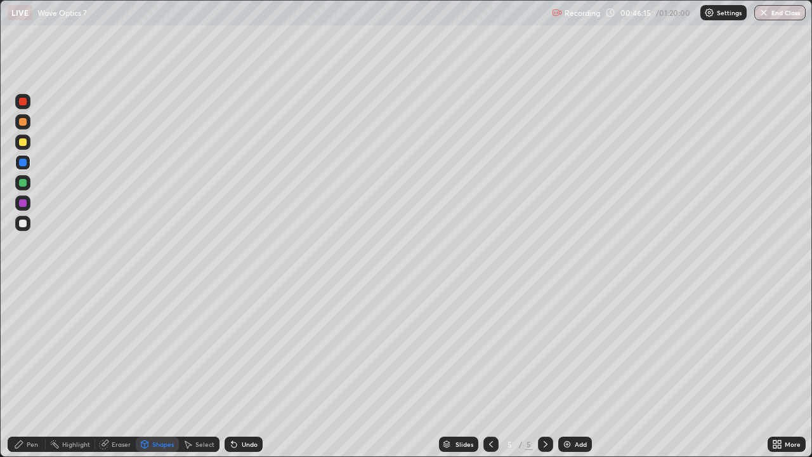
click at [30, 370] on div "Pen" at bounding box center [32, 444] width 11 height 6
click at [155, 370] on div "Shapes" at bounding box center [163, 444] width 22 height 6
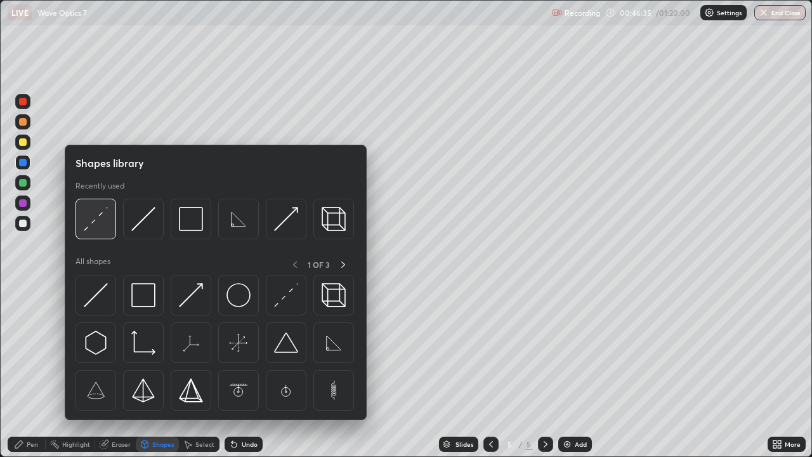
click at [102, 228] on img at bounding box center [96, 219] width 24 height 24
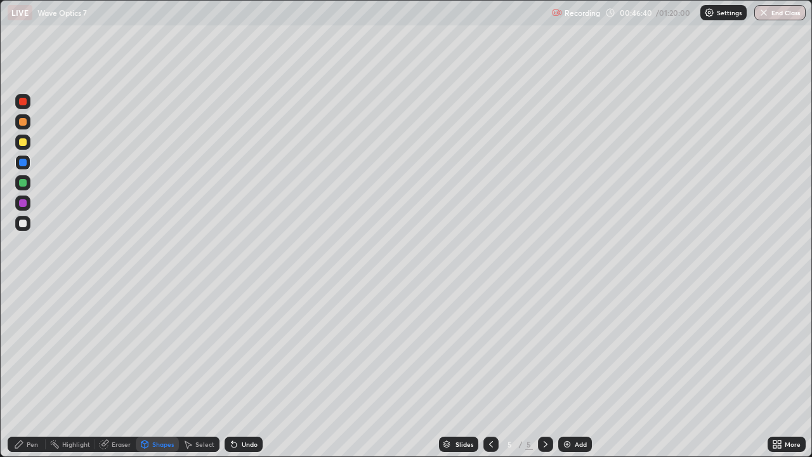
click at [34, 370] on div "Pen" at bounding box center [27, 443] width 38 height 15
click at [22, 224] on div at bounding box center [23, 223] width 8 height 8
click at [115, 370] on div "Eraser" at bounding box center [121, 444] width 19 height 6
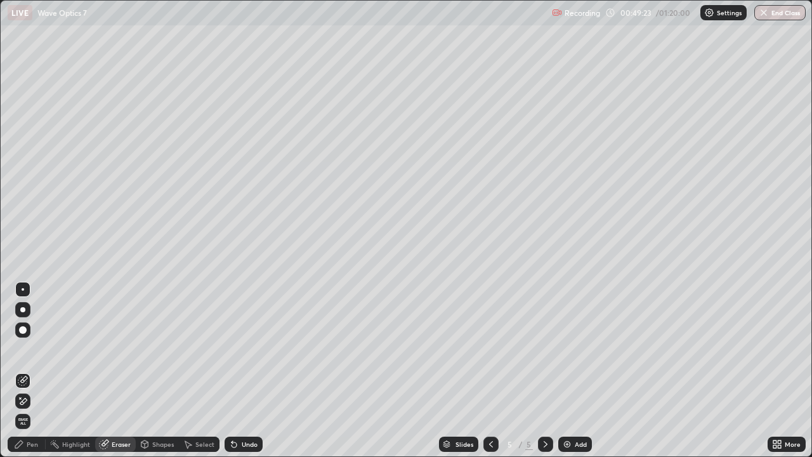
click at [32, 370] on div "Pen" at bounding box center [32, 444] width 11 height 6
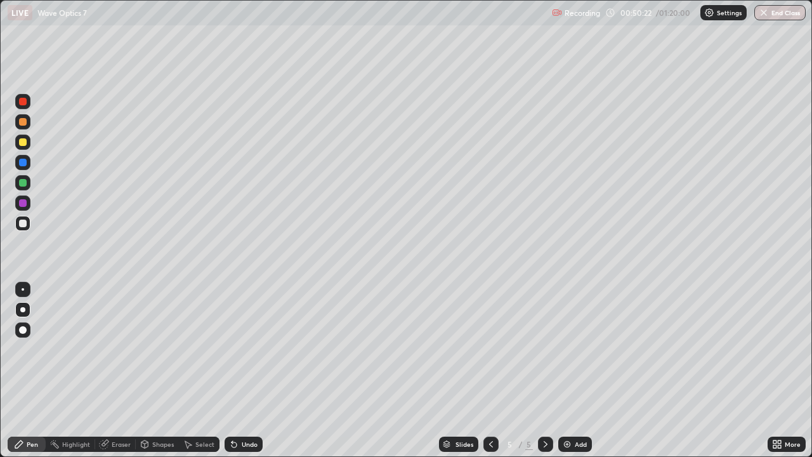
click at [246, 370] on div "Undo" at bounding box center [250, 444] width 16 height 6
click at [250, 370] on div "Undo" at bounding box center [250, 444] width 16 height 6
click at [248, 370] on div "Undo" at bounding box center [250, 444] width 16 height 6
click at [251, 370] on div "Undo" at bounding box center [250, 444] width 16 height 6
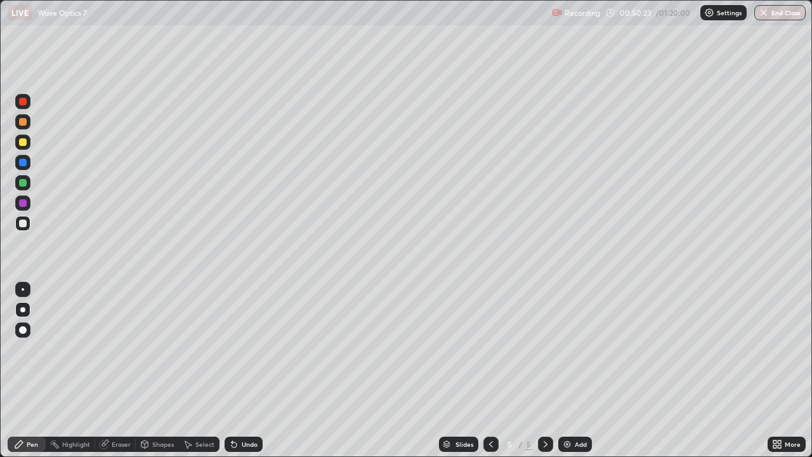
click at [249, 370] on div "Undo" at bounding box center [250, 444] width 16 height 6
click at [247, 370] on div "Undo" at bounding box center [250, 444] width 16 height 6
click at [251, 370] on div "Undo" at bounding box center [250, 444] width 16 height 6
click at [254, 370] on div "Undo" at bounding box center [244, 443] width 38 height 15
click at [257, 370] on div "Undo" at bounding box center [244, 443] width 38 height 15
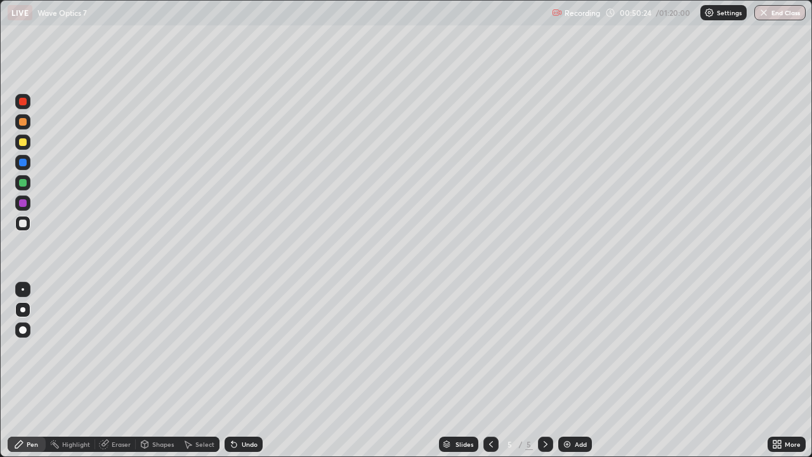
click at [259, 370] on div "Undo" at bounding box center [244, 443] width 38 height 15
click at [258, 370] on div "Undo" at bounding box center [244, 443] width 38 height 15
click at [257, 370] on div "Undo" at bounding box center [244, 443] width 38 height 15
click at [258, 370] on div "Undo" at bounding box center [244, 443] width 38 height 15
click at [257, 370] on div "Undo" at bounding box center [244, 443] width 38 height 15
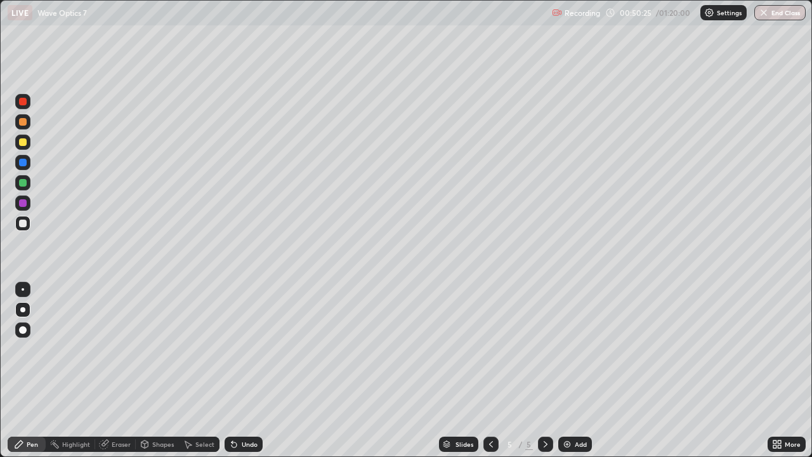
click at [253, 370] on div "Undo" at bounding box center [250, 444] width 16 height 6
click at [128, 370] on div "Eraser" at bounding box center [121, 444] width 19 height 6
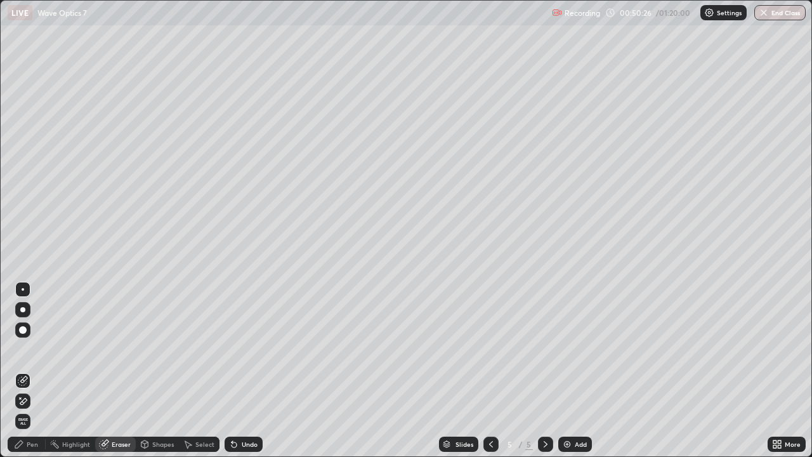
click at [123, 370] on div "Eraser" at bounding box center [121, 444] width 19 height 6
click at [24, 370] on icon at bounding box center [23, 401] width 10 height 11
click at [39, 370] on div "Pen" at bounding box center [27, 443] width 38 height 15
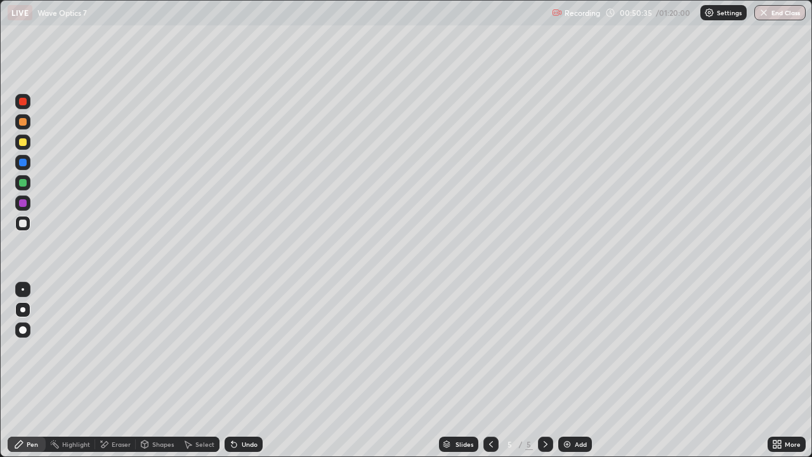
click at [26, 225] on div at bounding box center [23, 223] width 8 height 8
click at [149, 370] on div "Shapes" at bounding box center [157, 443] width 43 height 15
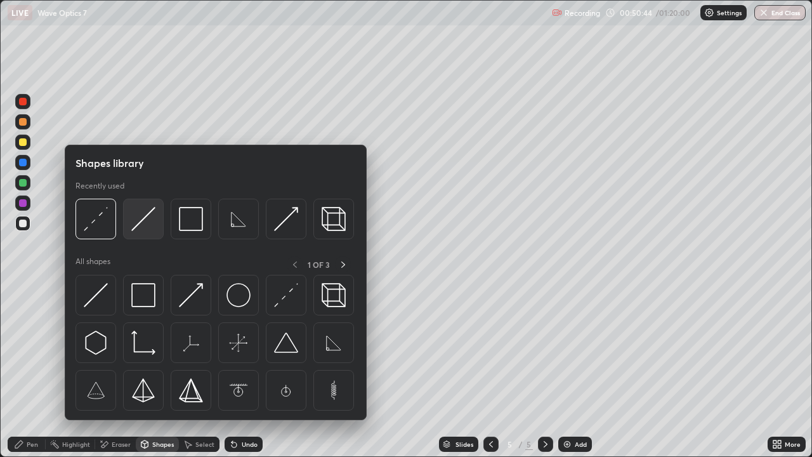
click at [141, 225] on img at bounding box center [143, 219] width 24 height 24
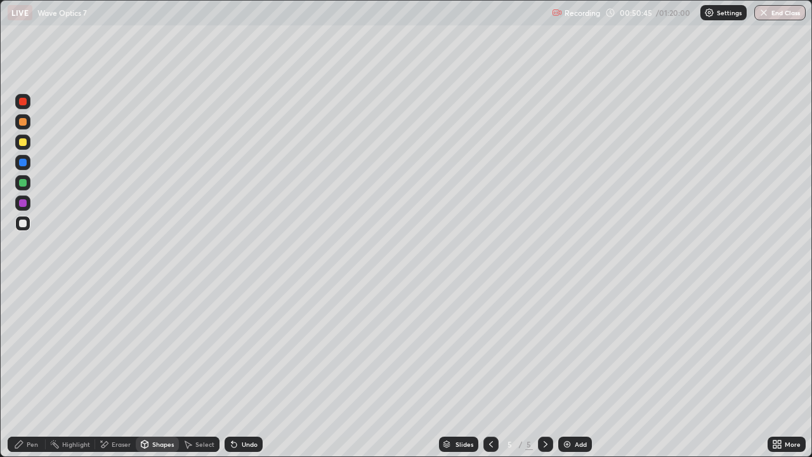
click at [20, 180] on div at bounding box center [23, 183] width 8 height 8
click at [240, 370] on div "Undo" at bounding box center [244, 443] width 38 height 15
click at [27, 370] on div "Pen" at bounding box center [32, 444] width 11 height 6
click at [19, 162] on div at bounding box center [23, 163] width 8 height 8
click at [114, 370] on div "Eraser" at bounding box center [115, 443] width 41 height 15
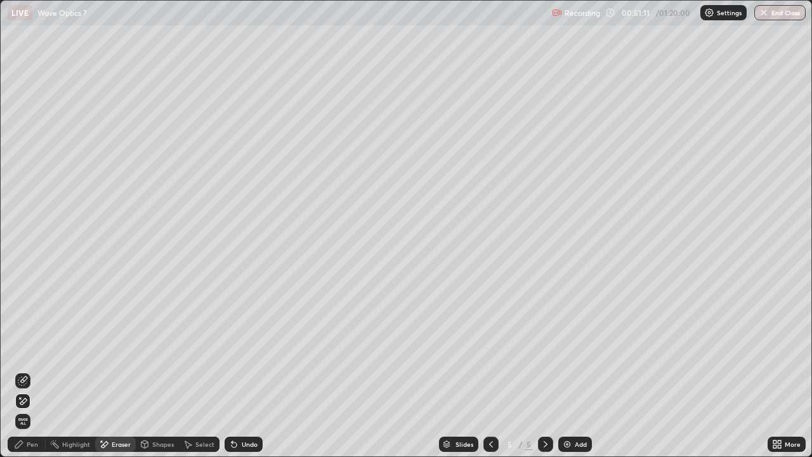
click at [24, 370] on div "Pen" at bounding box center [27, 443] width 38 height 15
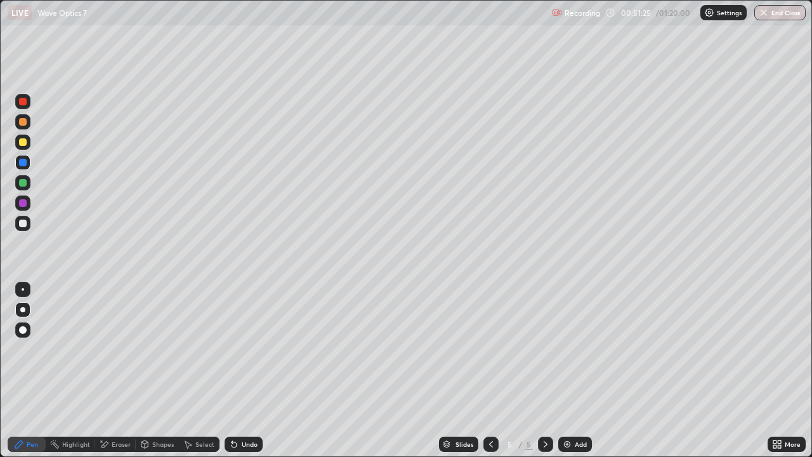
click at [25, 225] on div at bounding box center [23, 223] width 8 height 8
click at [113, 370] on div "Eraser" at bounding box center [115, 443] width 41 height 15
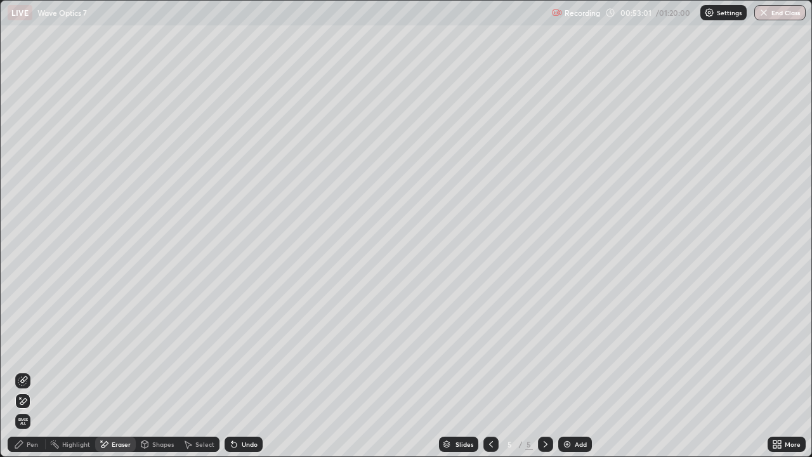
click at [36, 370] on div "Pen" at bounding box center [32, 444] width 11 height 6
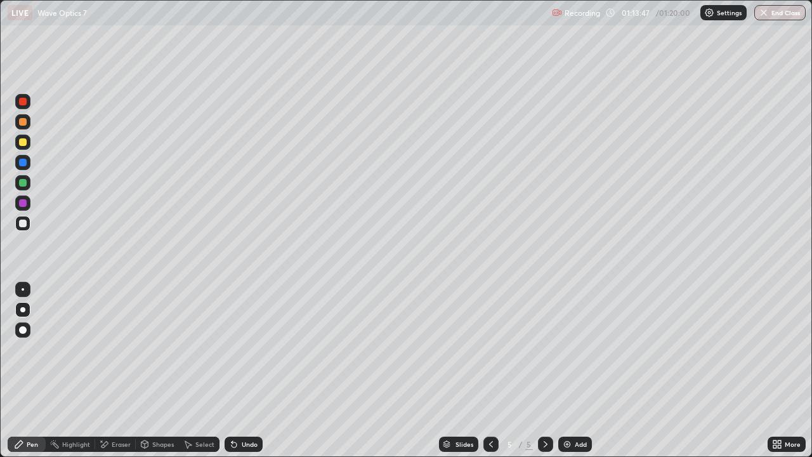
click at [771, 8] on button "End Class" at bounding box center [779, 12] width 51 height 15
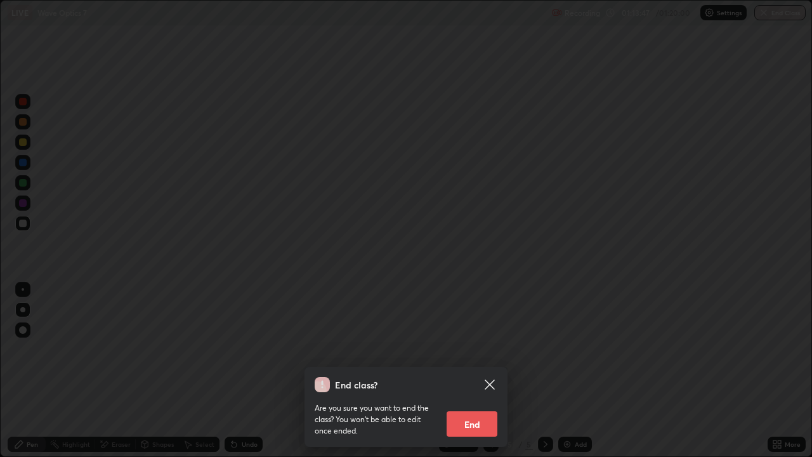
click at [472, 370] on button "End" at bounding box center [472, 423] width 51 height 25
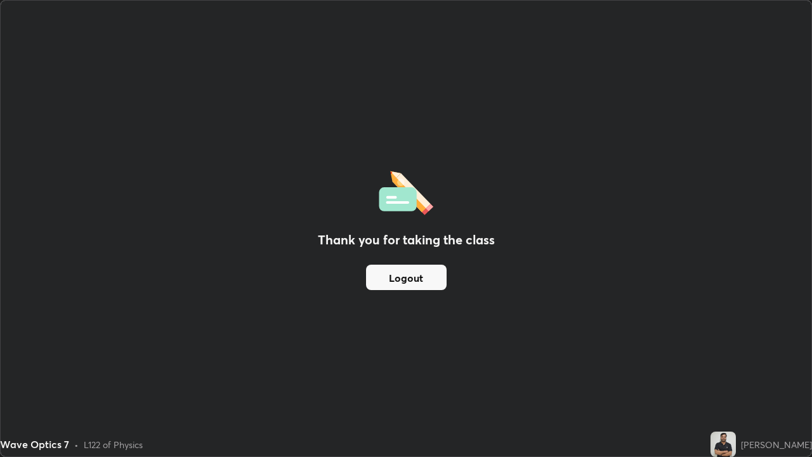
click at [391, 278] on button "Logout" at bounding box center [406, 277] width 81 height 25
click at [384, 280] on button "Logout" at bounding box center [406, 277] width 81 height 25
